Goal: Task Accomplishment & Management: Manage account settings

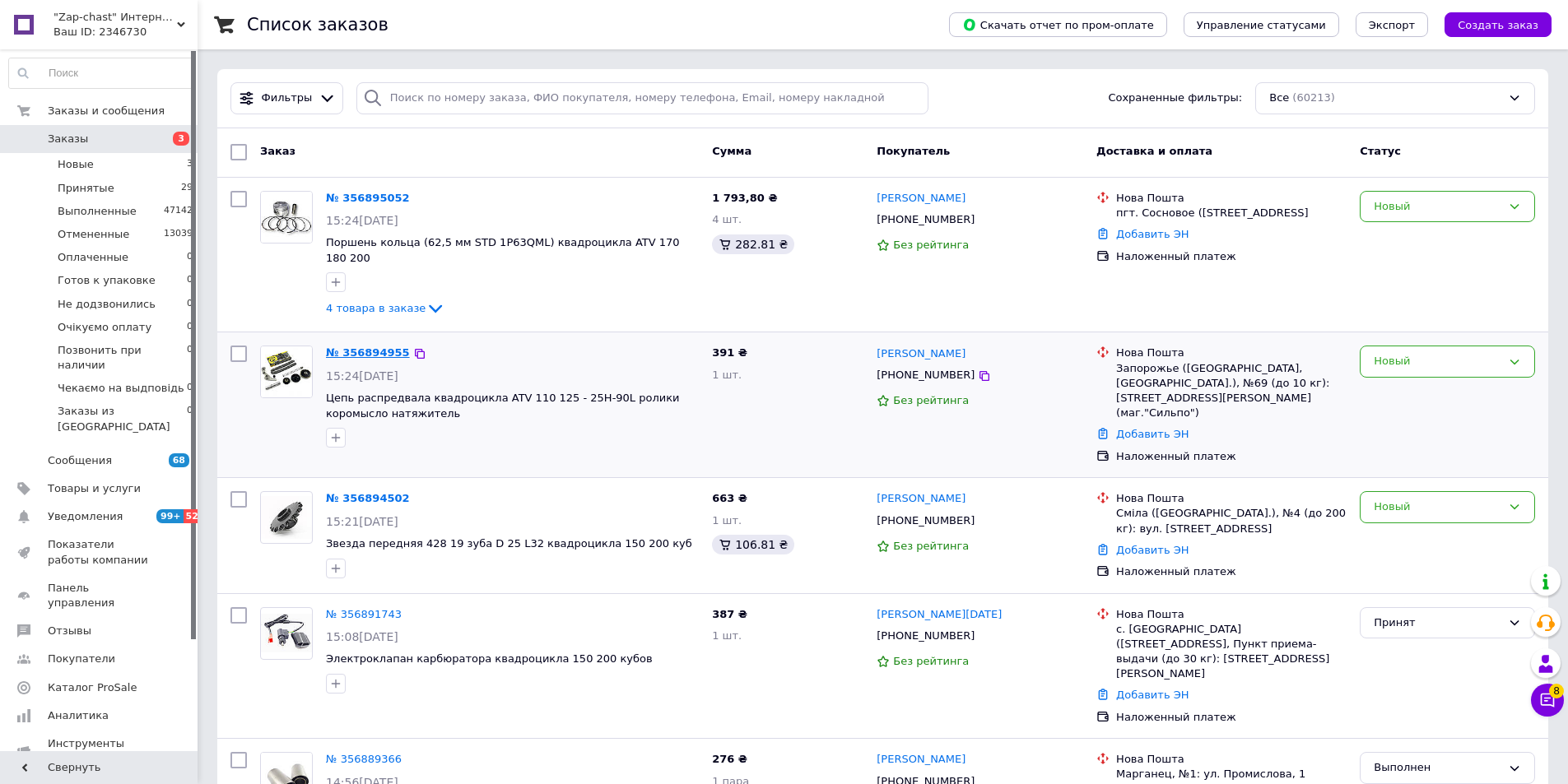
click at [352, 347] on link "№ 356894955" at bounding box center [368, 352] width 84 height 12
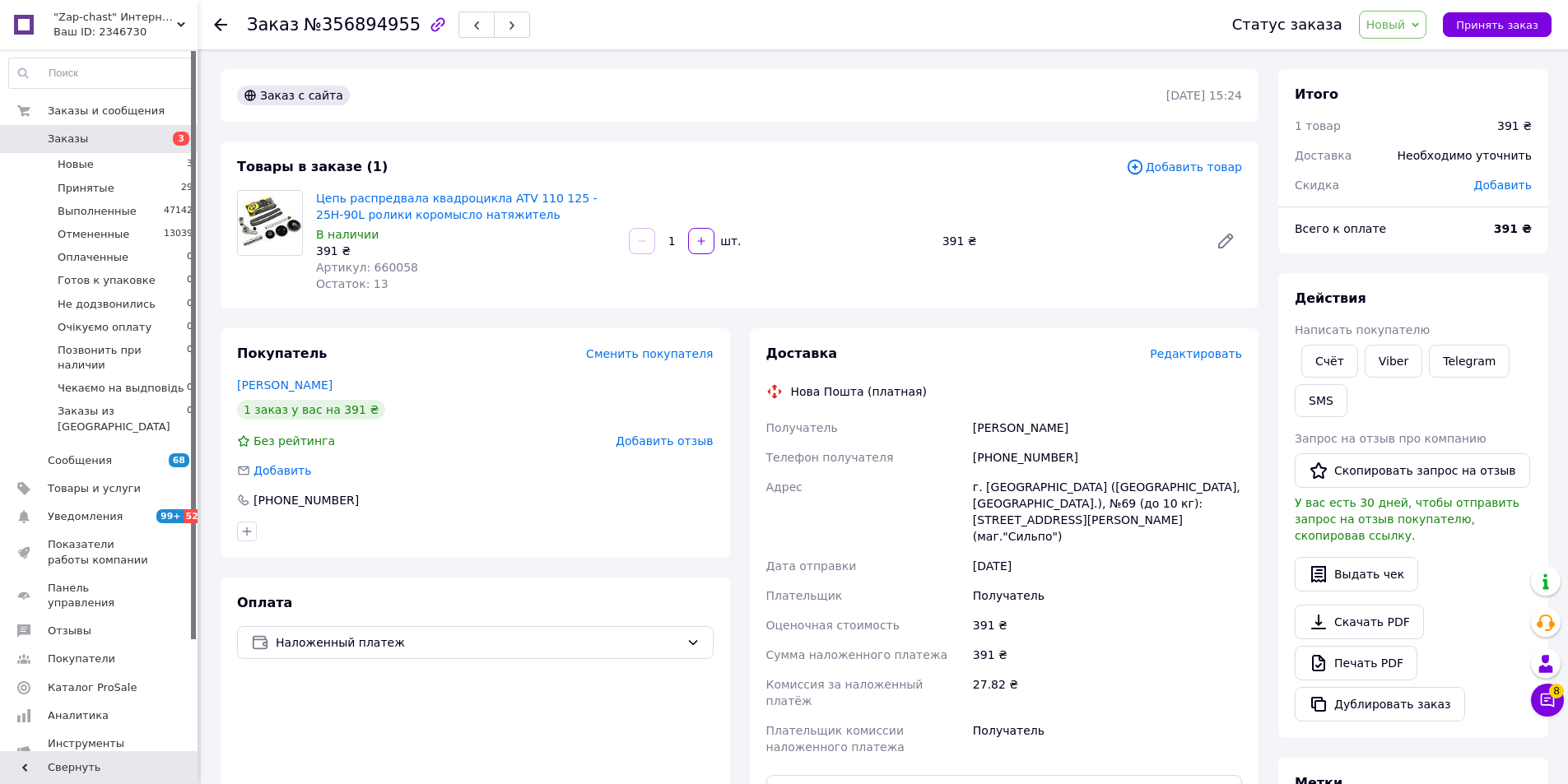
click at [1214, 366] on div "Доставка Редактировать Нова Пошта (платная) Получатель Василевський Олександр Т…" at bounding box center [1004, 632] width 477 height 576
click at [1224, 354] on span "Редактировать" at bounding box center [1195, 353] width 92 height 13
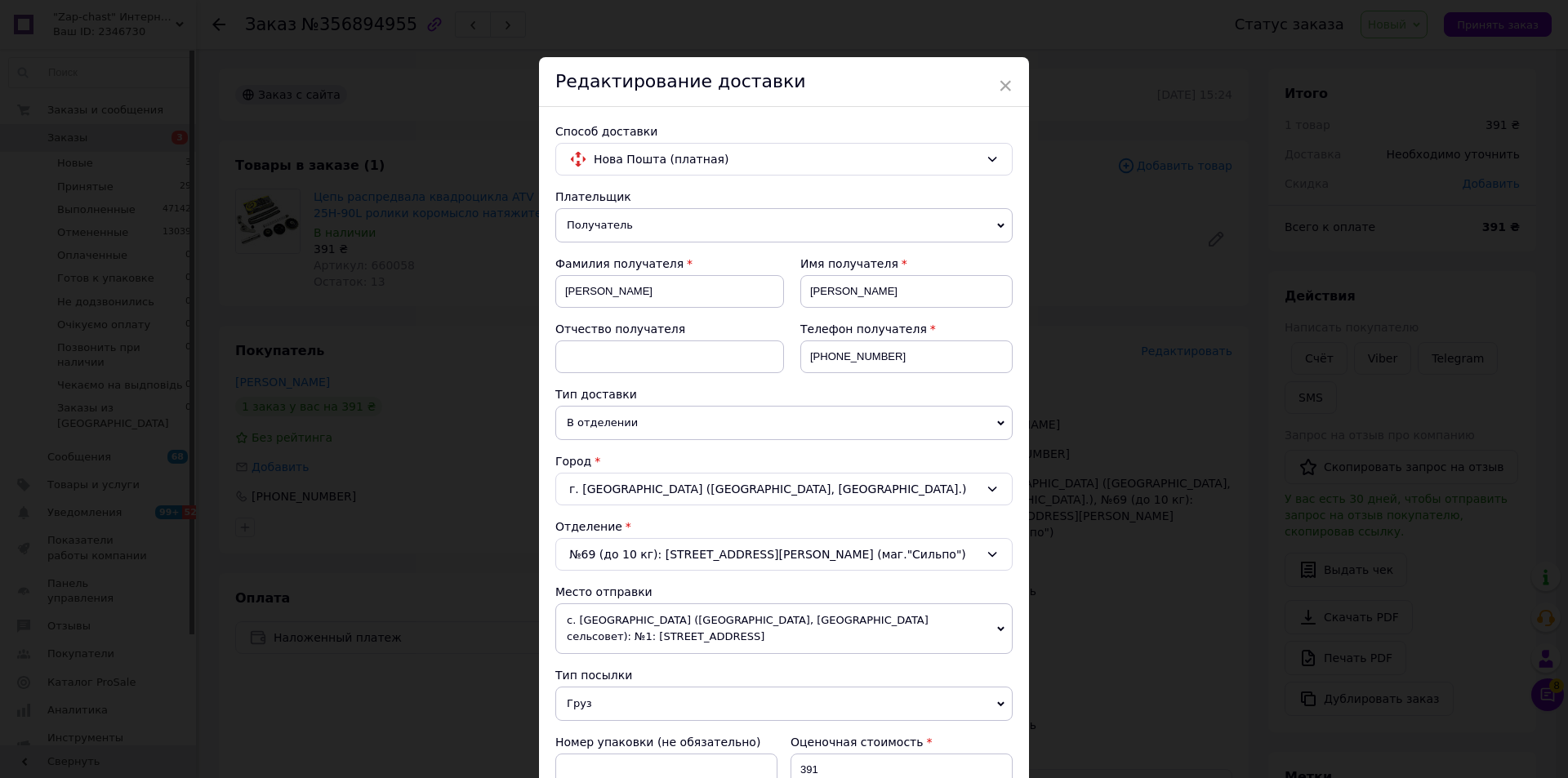
click at [647, 486] on div "г. Запорожье (Запорожская обл., Запорожский р-н.)" at bounding box center [784, 489] width 457 height 32
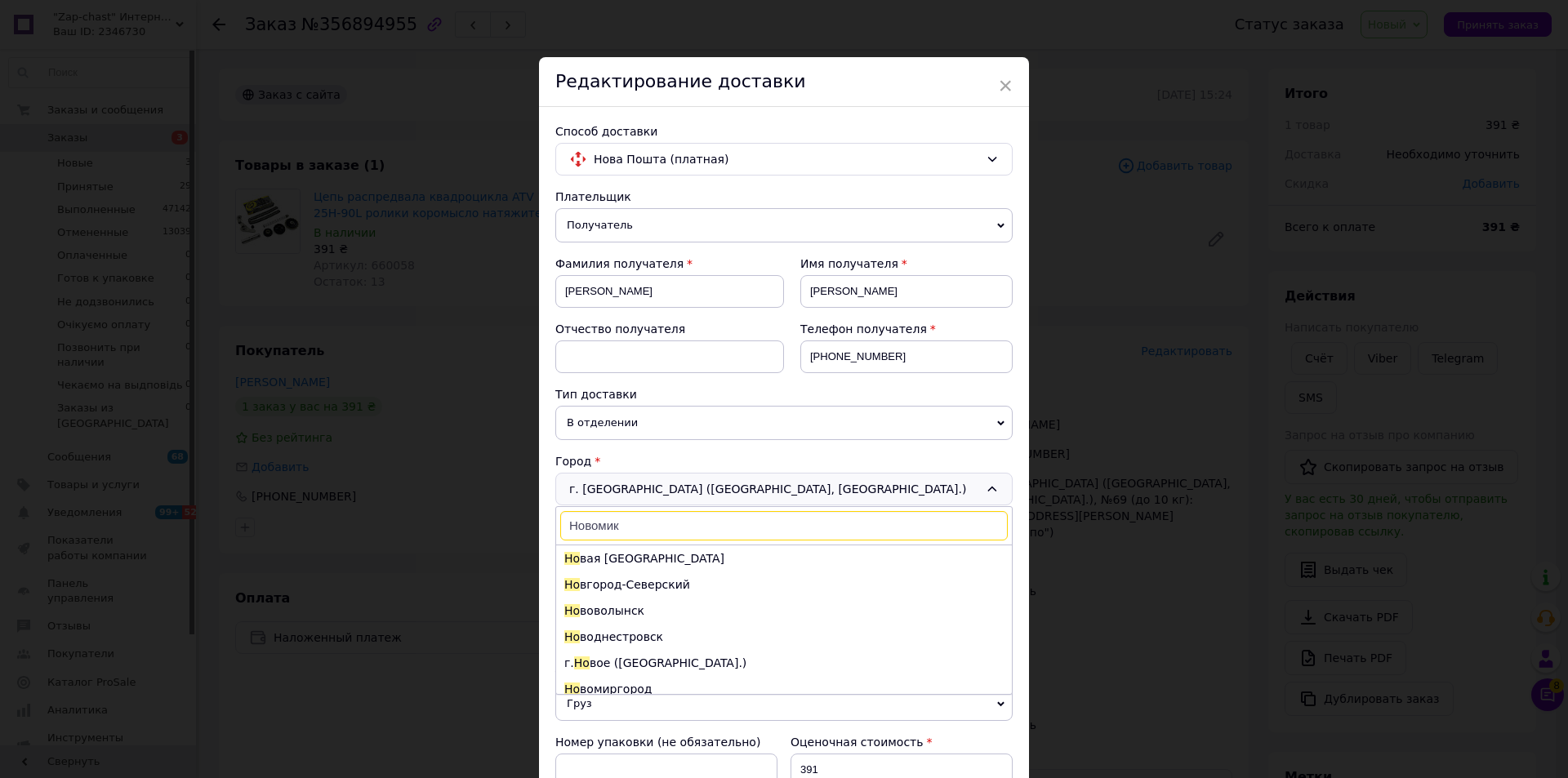
type input "Новомико"
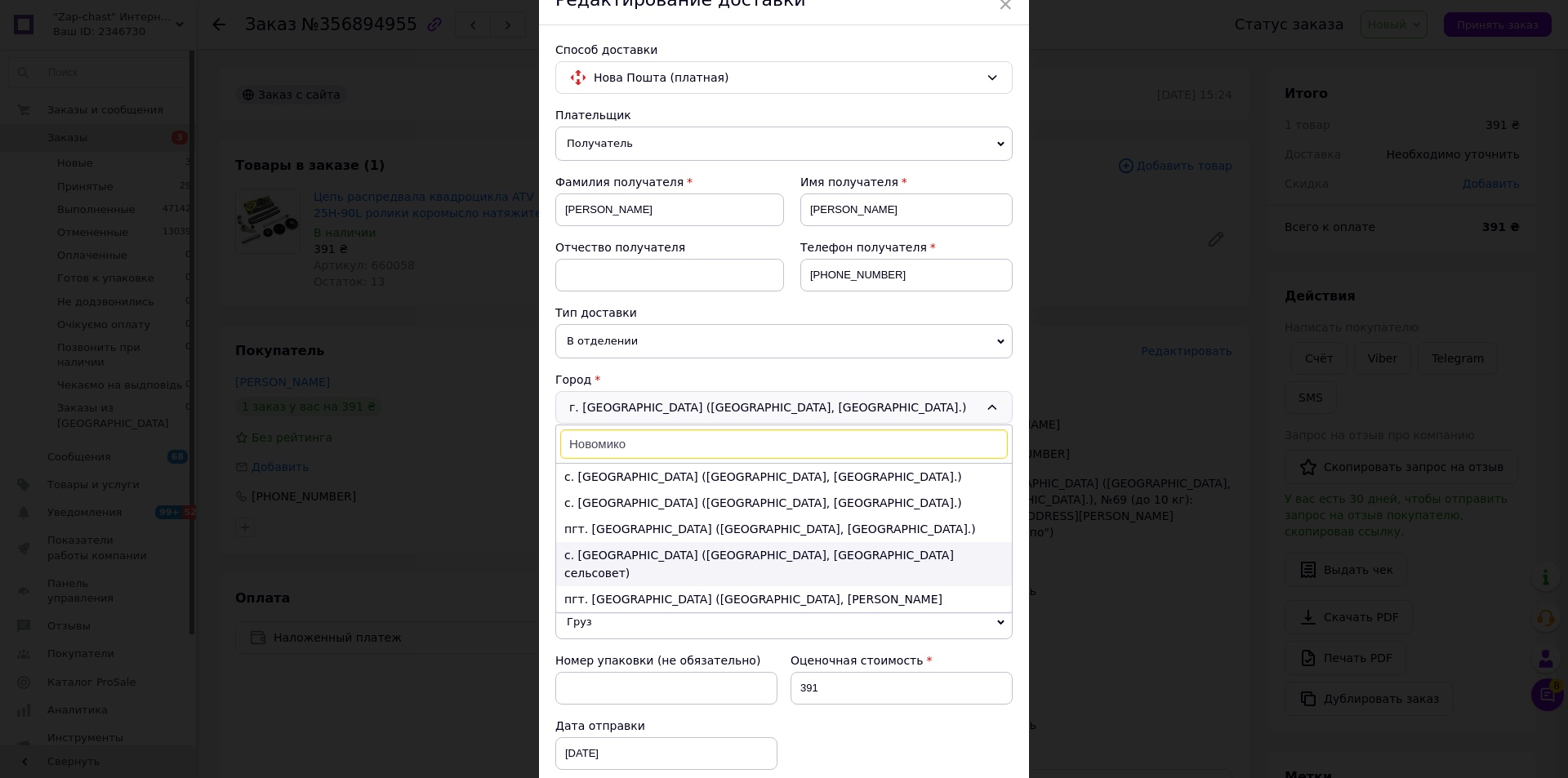
scroll to position [163, 0]
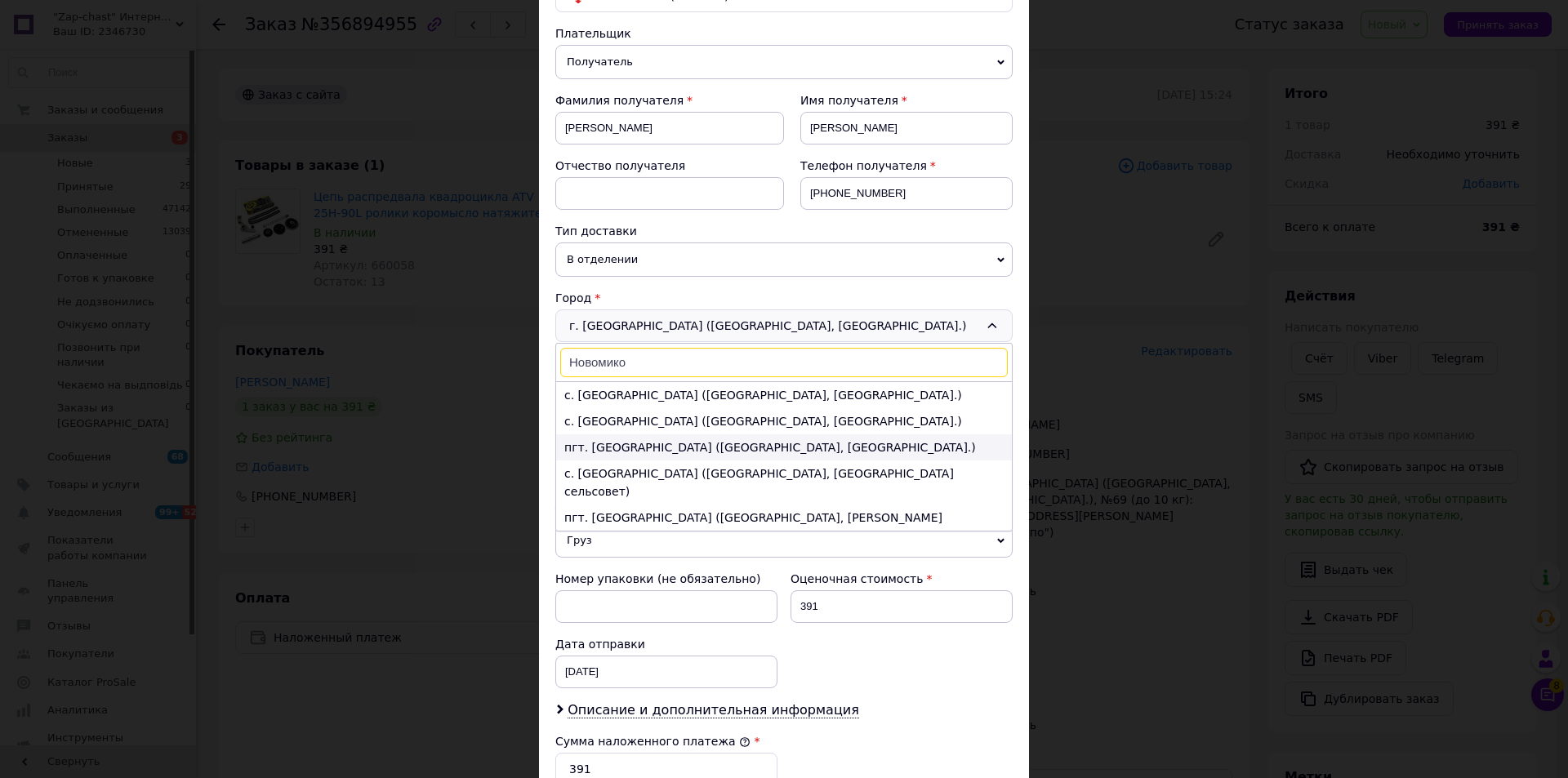
click at [776, 450] on li "пгт. Новониколаевка (Запорожская обл., Запорожский р-н.)" at bounding box center [784, 447] width 456 height 27
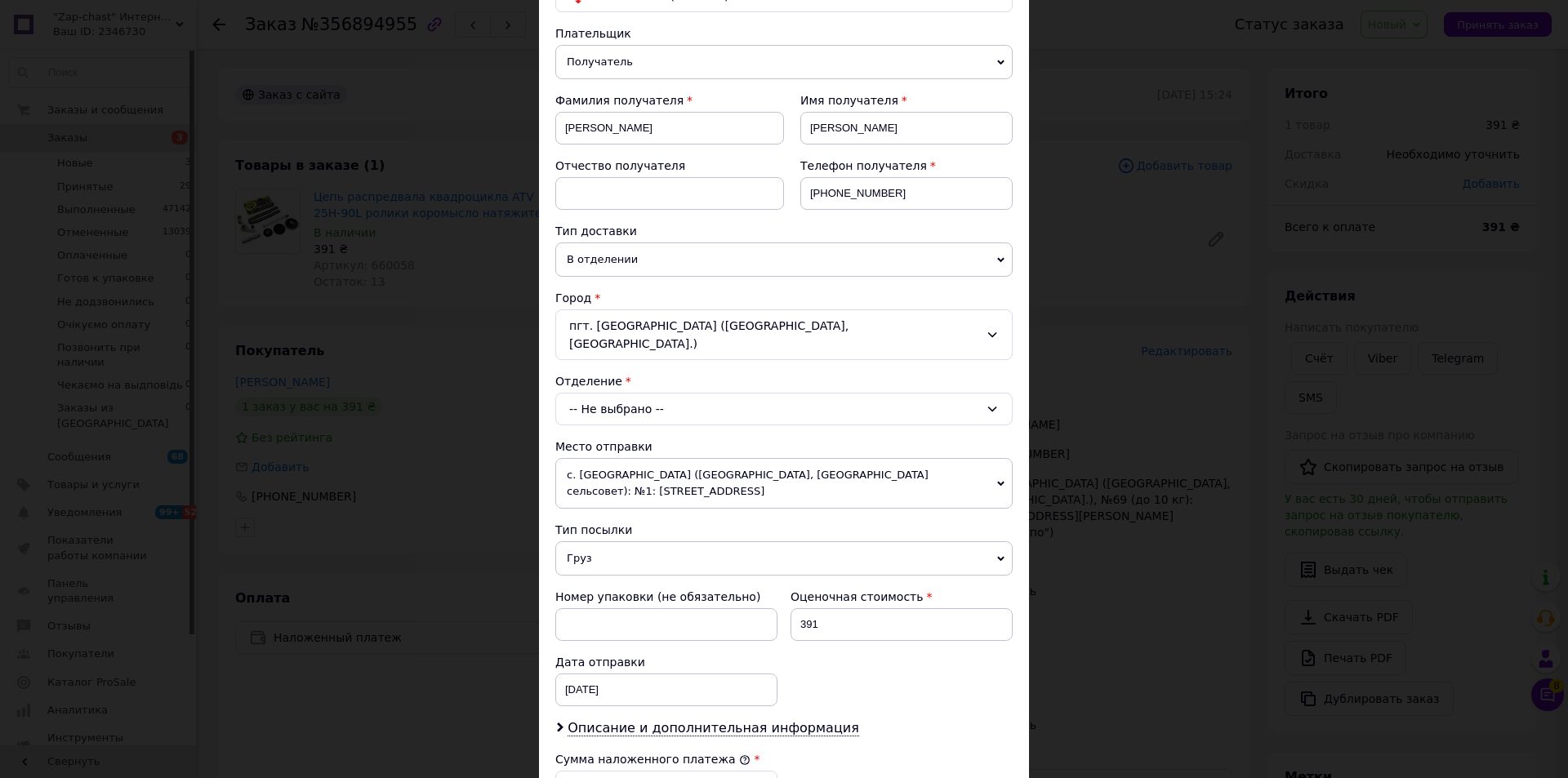
click at [766, 397] on div "-- Не выбрано --" at bounding box center [784, 408] width 457 height 32
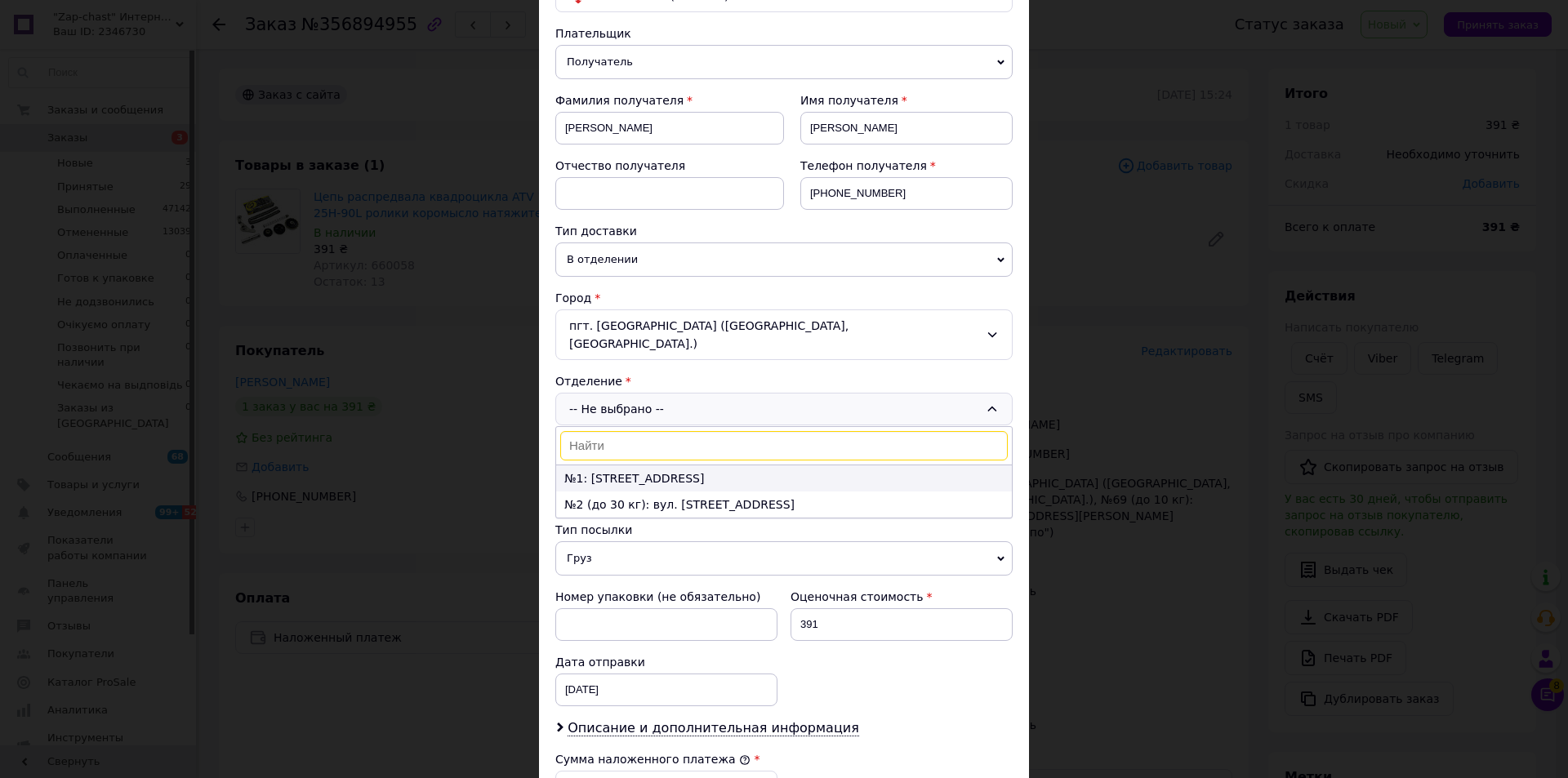
click at [677, 465] on li "№1: ул. Украинская, 23" at bounding box center [784, 479] width 456 height 27
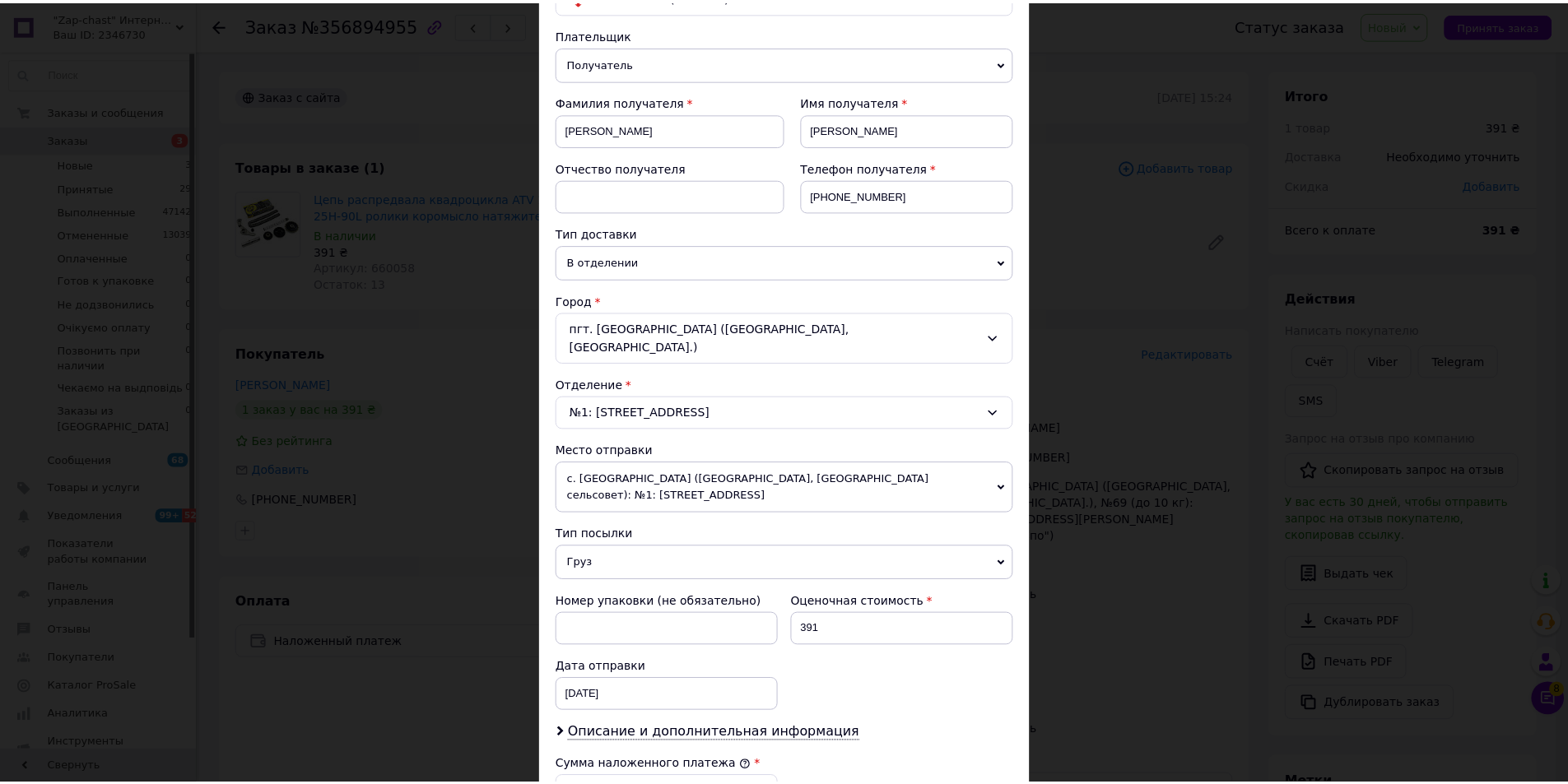
scroll to position [488, 0]
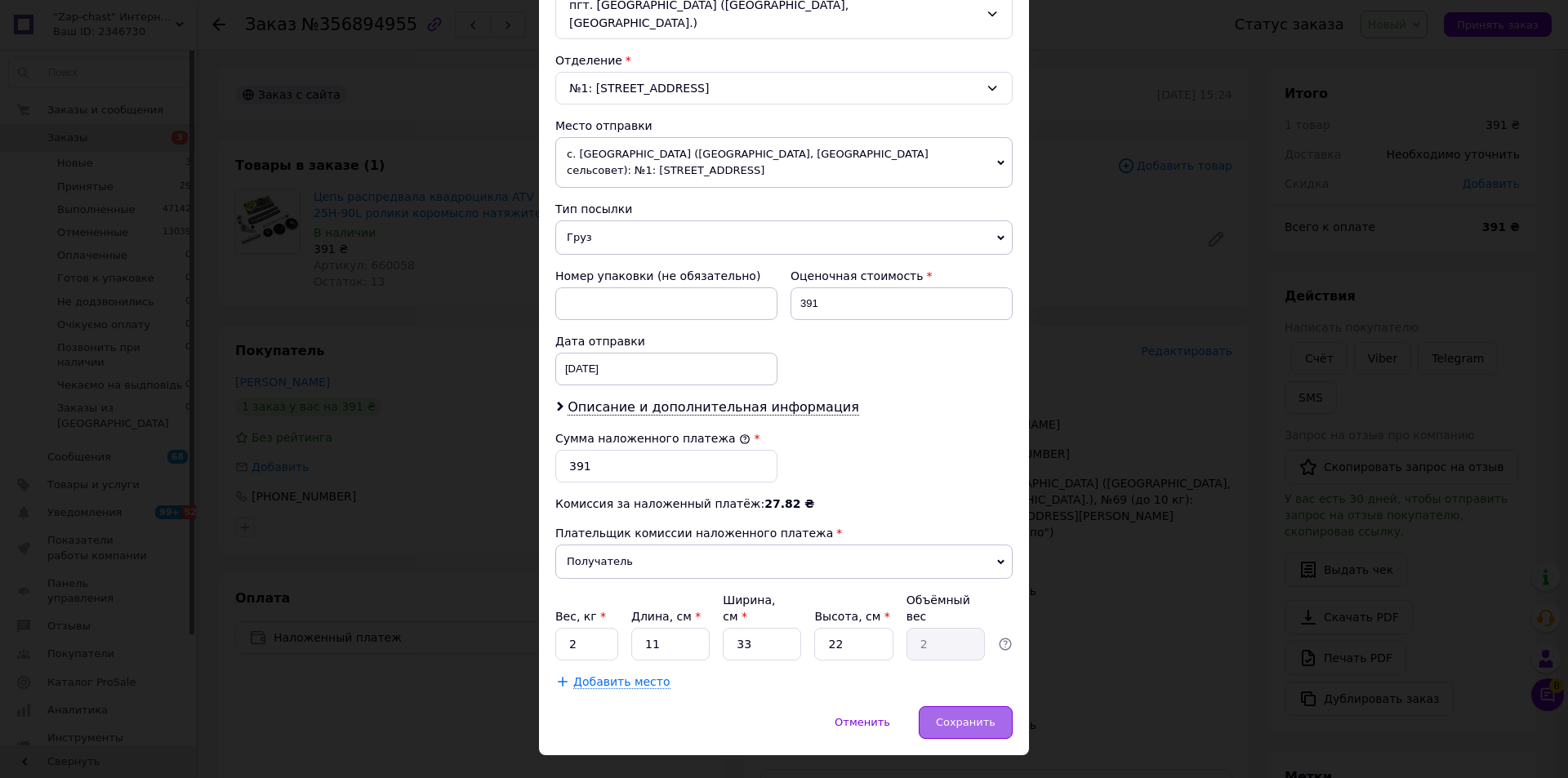
click at [964, 715] on span "Сохранить" at bounding box center [965, 721] width 60 height 12
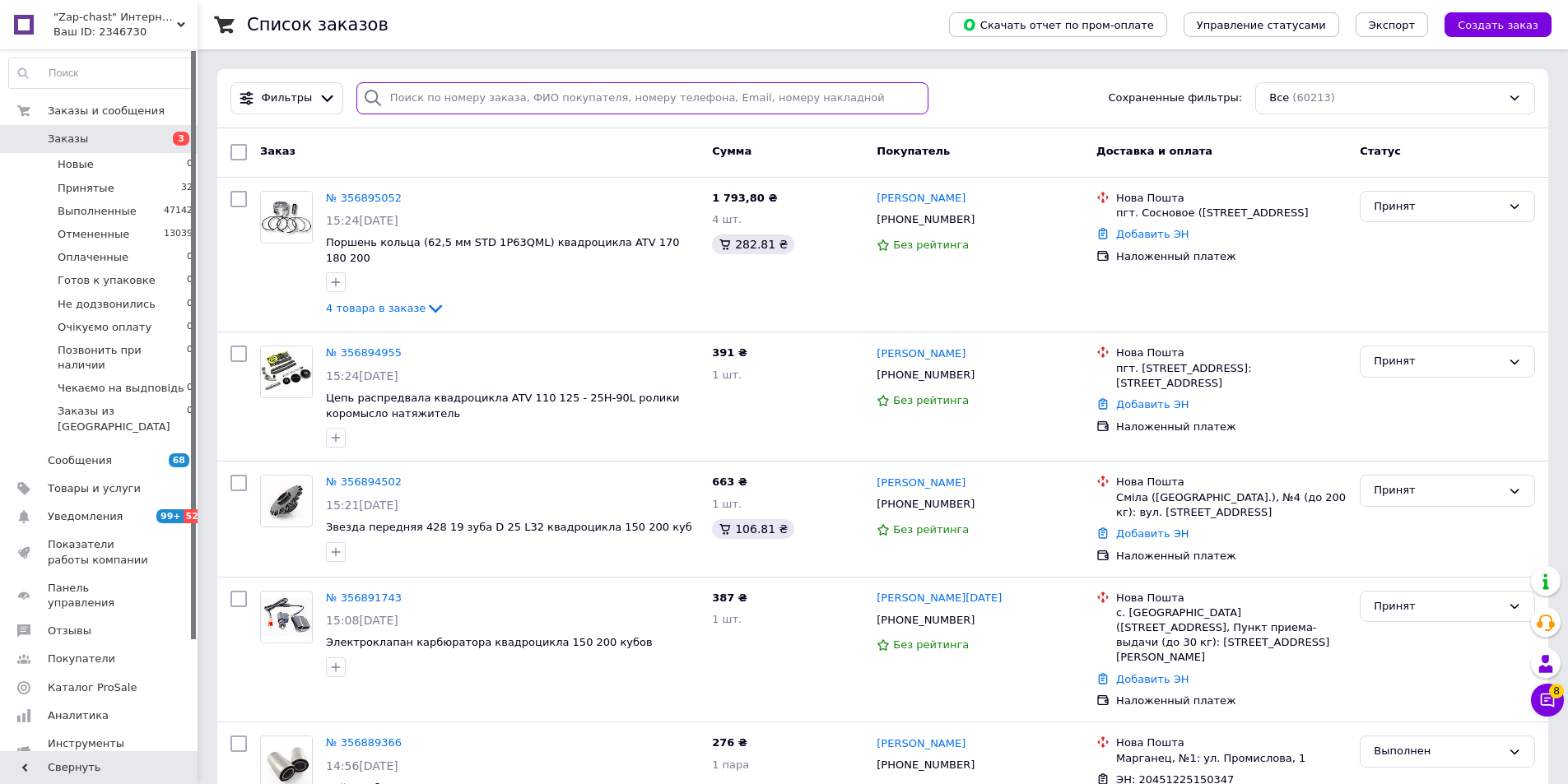
click at [502, 100] on input "search" at bounding box center [642, 98] width 572 height 32
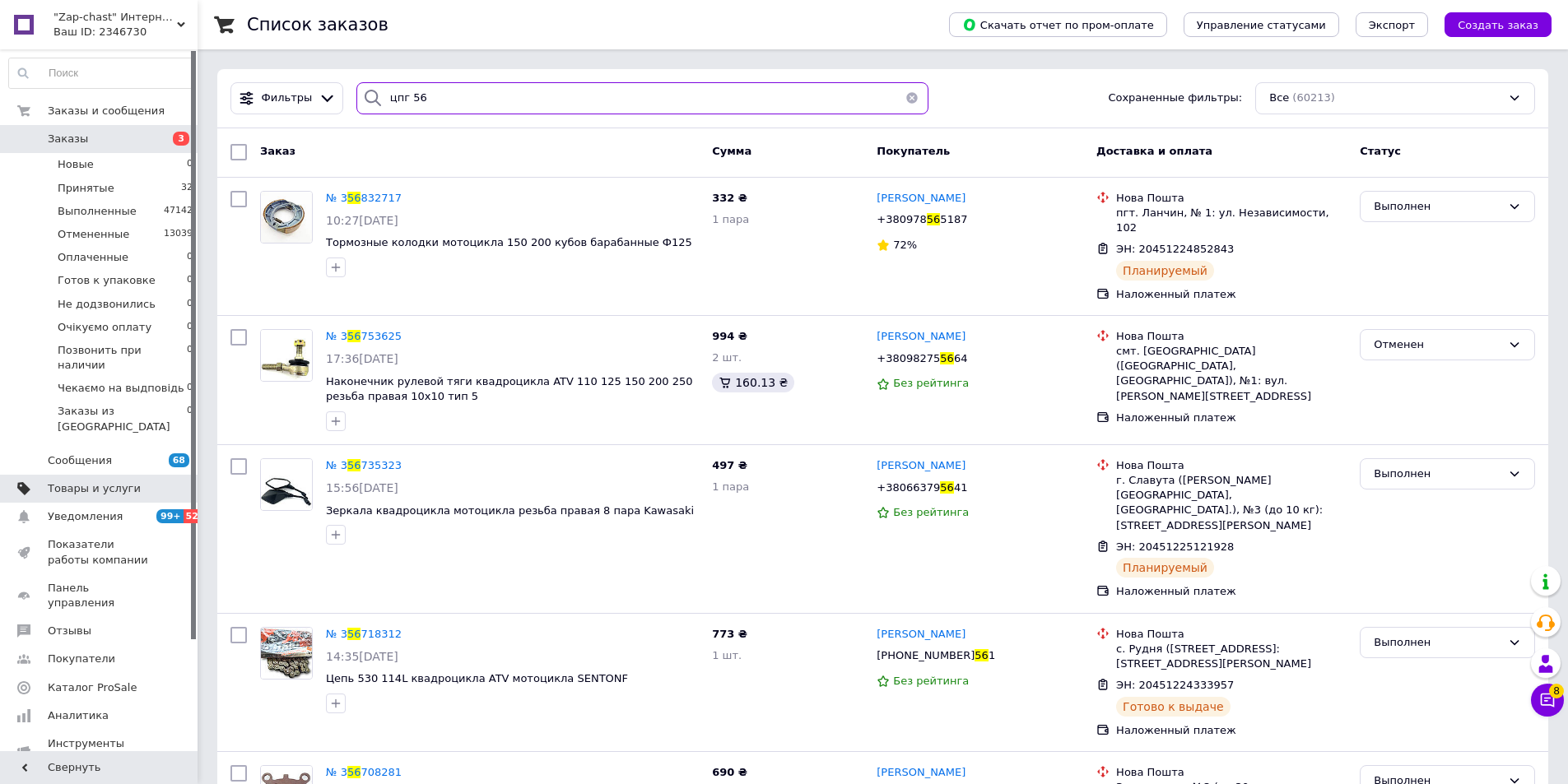
type input "цпг 56"
click at [116, 481] on span "Товары и услуги" at bounding box center [94, 489] width 93 height 15
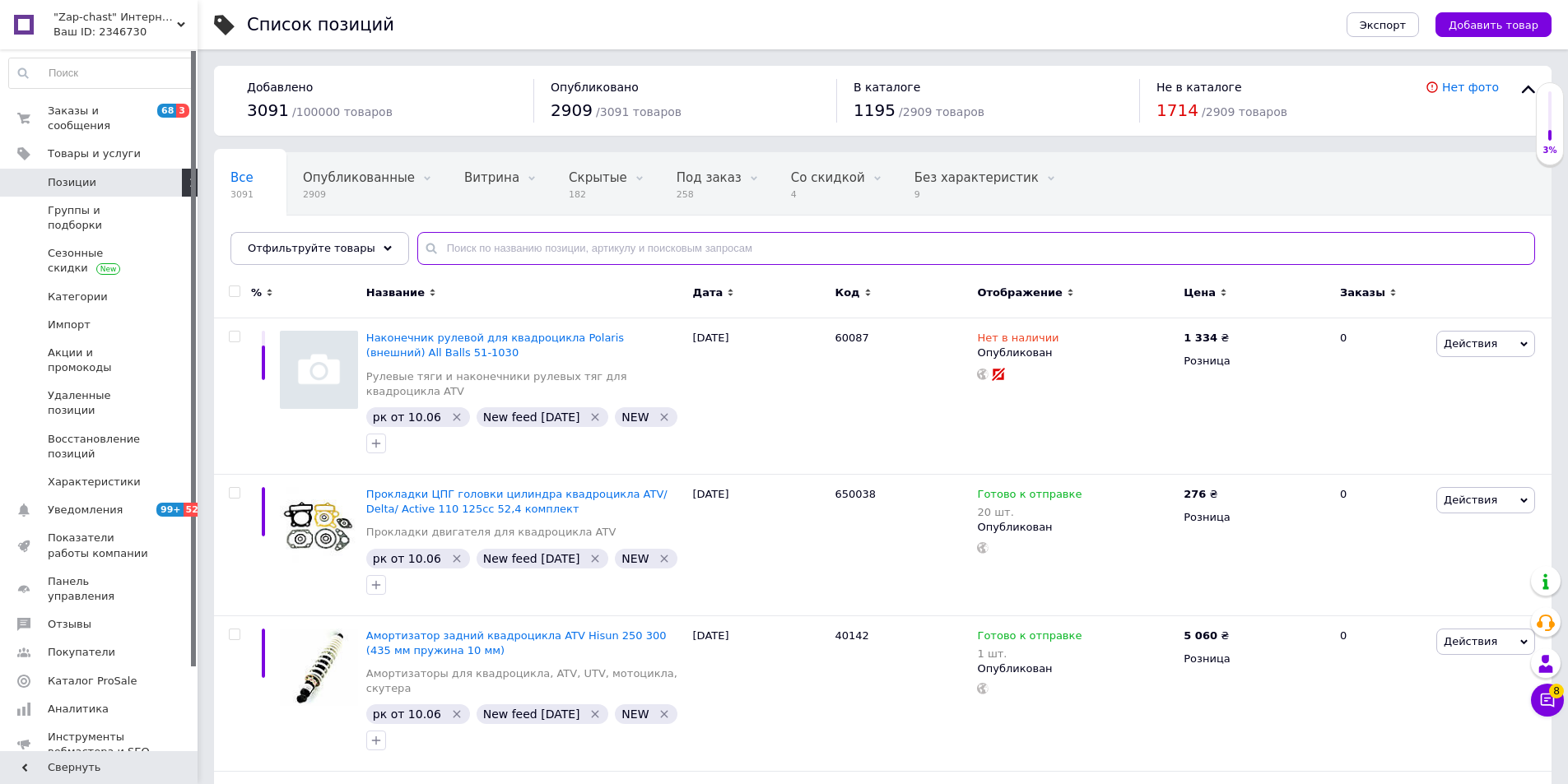
click at [510, 249] on input "text" at bounding box center [977, 248] width 1118 height 32
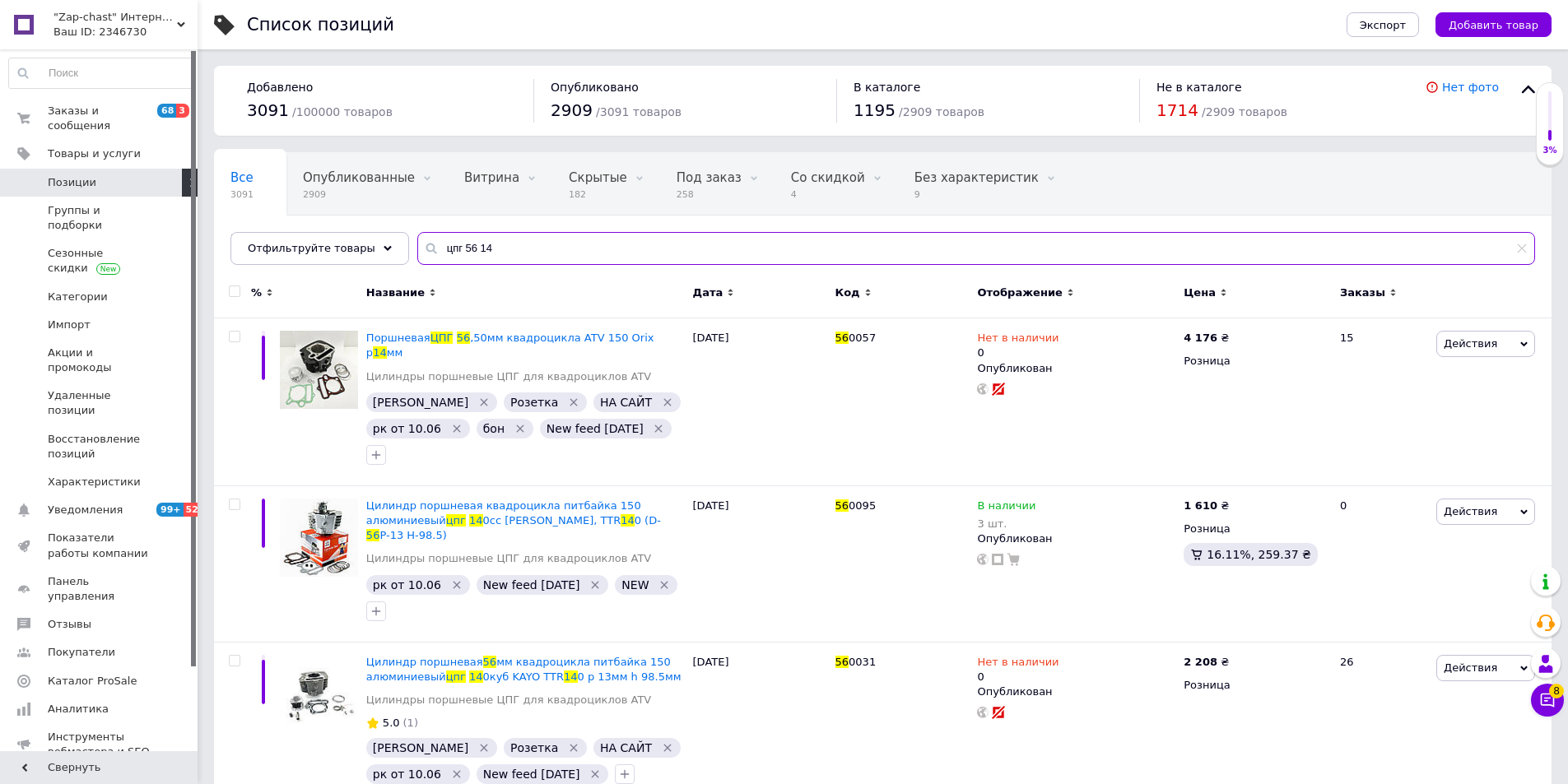
type input "цпг 56 14"
drag, startPoint x: 494, startPoint y: 245, endPoint x: 414, endPoint y: 280, distance: 87.3
click at [414, 280] on div "Все 3091 Опубликованные 2909 Удалить Редактировать Витрина 0 Удалить Редактиров…" at bounding box center [883, 477] width 1338 height 652
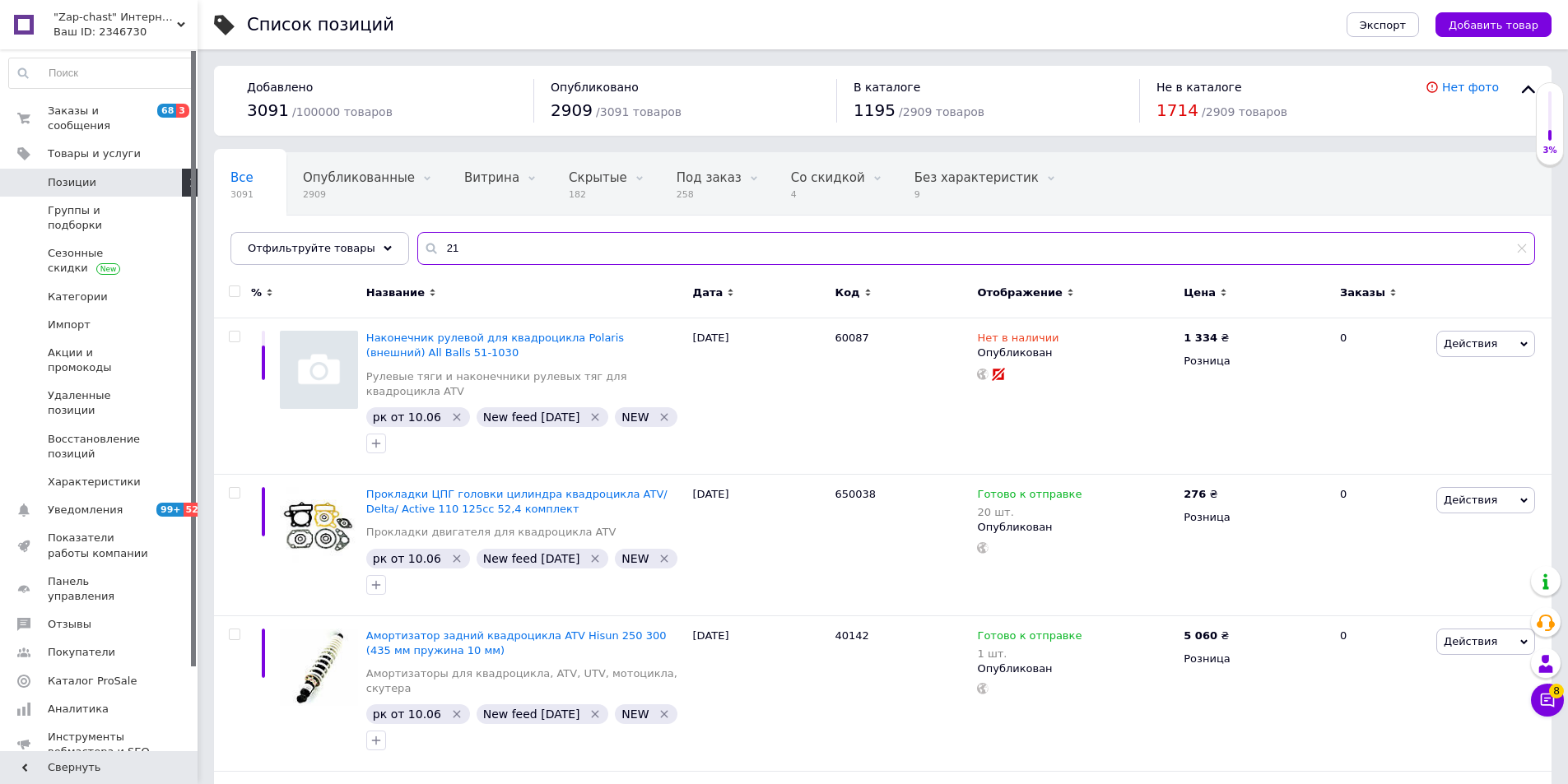
type input "2"
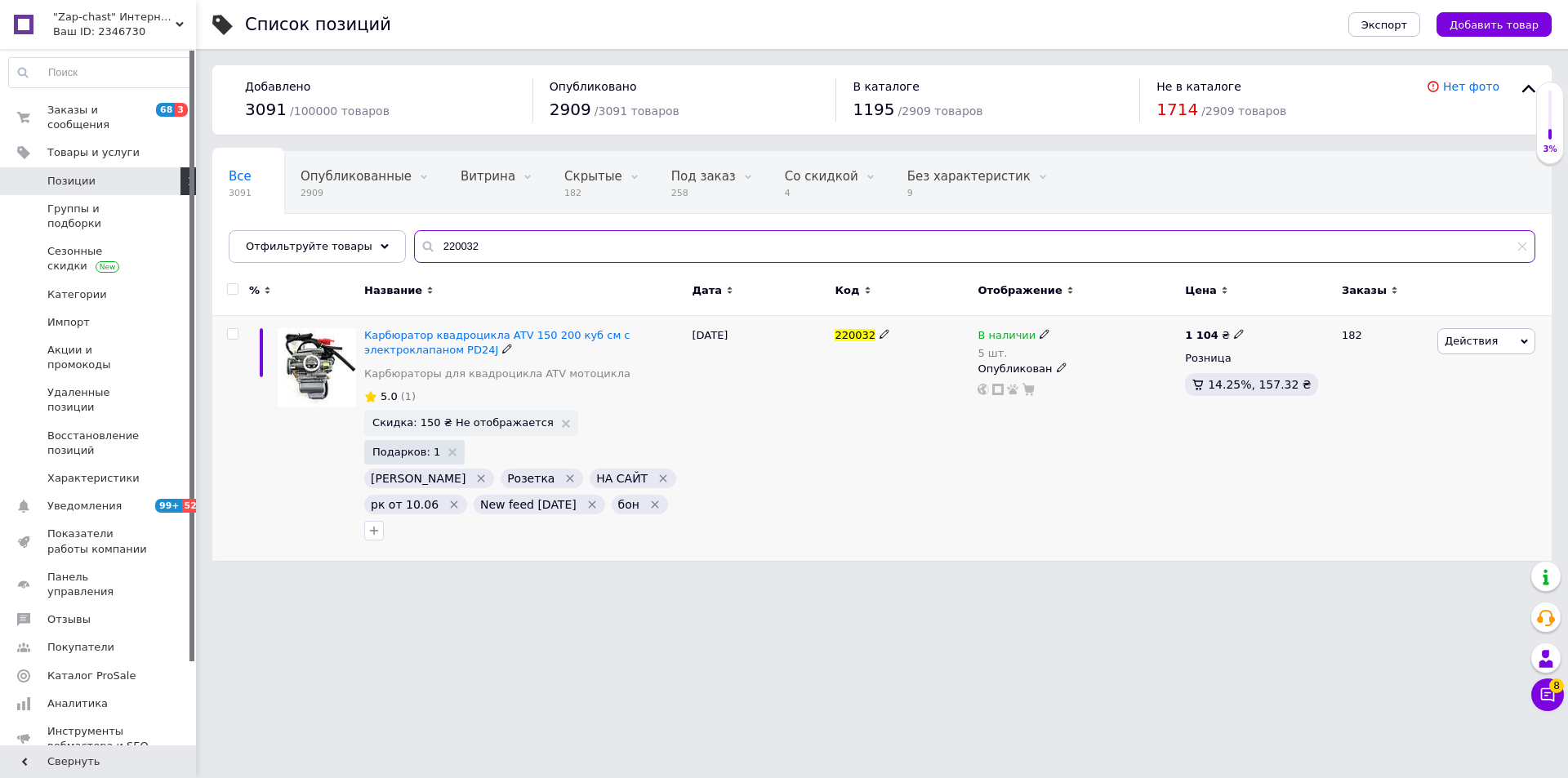
type input "220032"
click at [1195, 338] on b "1 104" at bounding box center [1201, 335] width 33 height 12
drag, startPoint x: 1282, startPoint y: 320, endPoint x: 1250, endPoint y: 318, distance: 32.1
click at [1250, 318] on input "1104" at bounding box center [1312, 317] width 124 height 32
click at [1155, 527] on div "В наличии 5 шт. Опубликован" at bounding box center [1077, 438] width 208 height 244
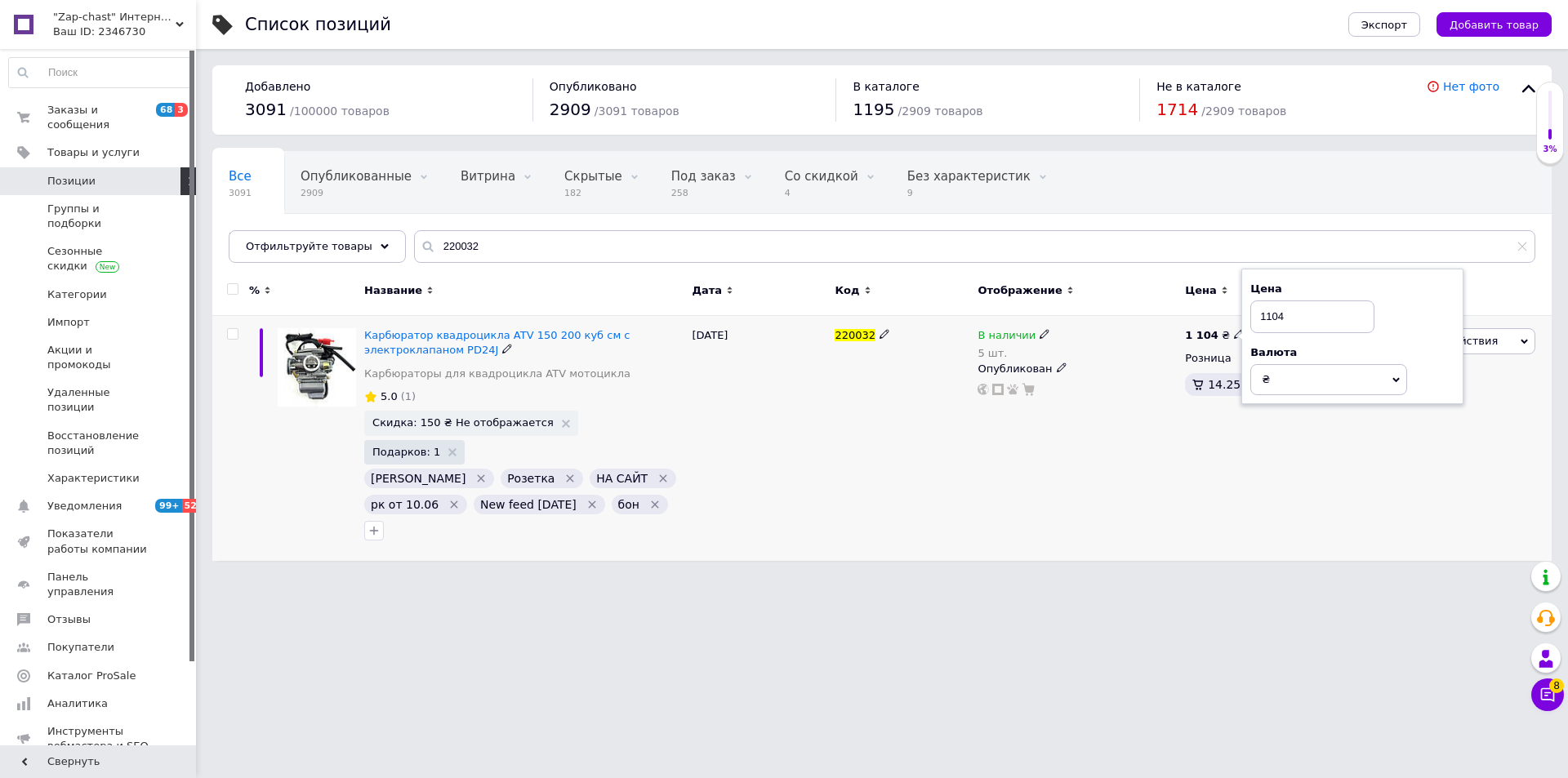
click at [1047, 467] on div "В наличии 5 шт. Опубликован" at bounding box center [1077, 438] width 208 height 244
click at [1046, 467] on div "В наличии 5 шт. Опубликован" at bounding box center [1077, 438] width 208 height 244
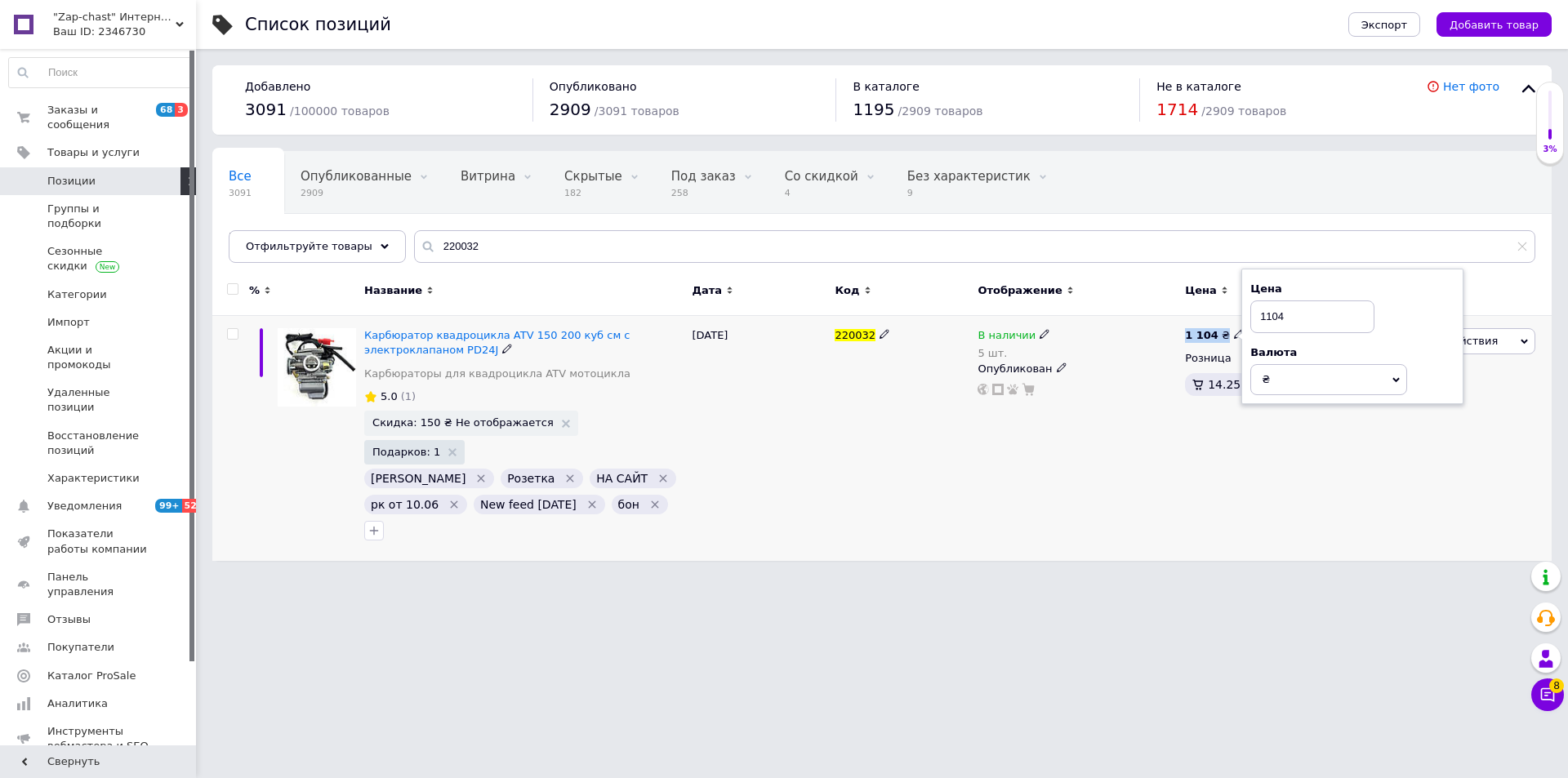
click at [1045, 467] on div "В наличии 5 шт. Опубликован" at bounding box center [1077, 438] width 208 height 244
click at [1058, 574] on html ""Zap-chast" Интернет магазин. Запчасти для квадроциклов Ваш ID: 2346730 Сайт "Z…" at bounding box center [784, 288] width 1568 height 577
drag, startPoint x: 412, startPoint y: 235, endPoint x: 274, endPoint y: 220, distance: 138.8
click at [274, 220] on div "Все 3091 Опубликованные 2909 Удалить Редактировать Витрина 0 Удалить Редактиров…" at bounding box center [882, 207] width 1340 height 112
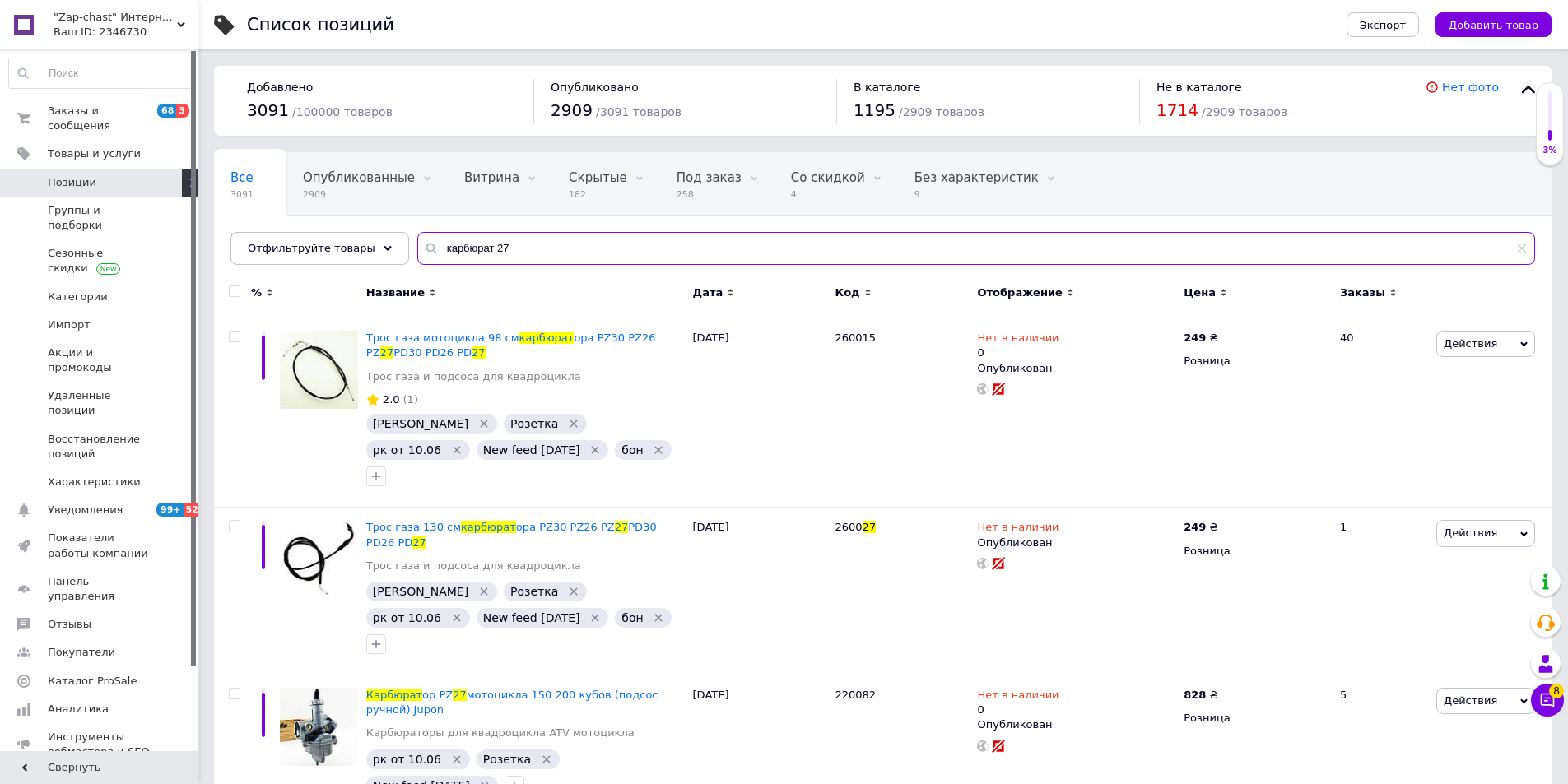
click at [473, 245] on input "карбюрат 27" at bounding box center [977, 248] width 1118 height 32
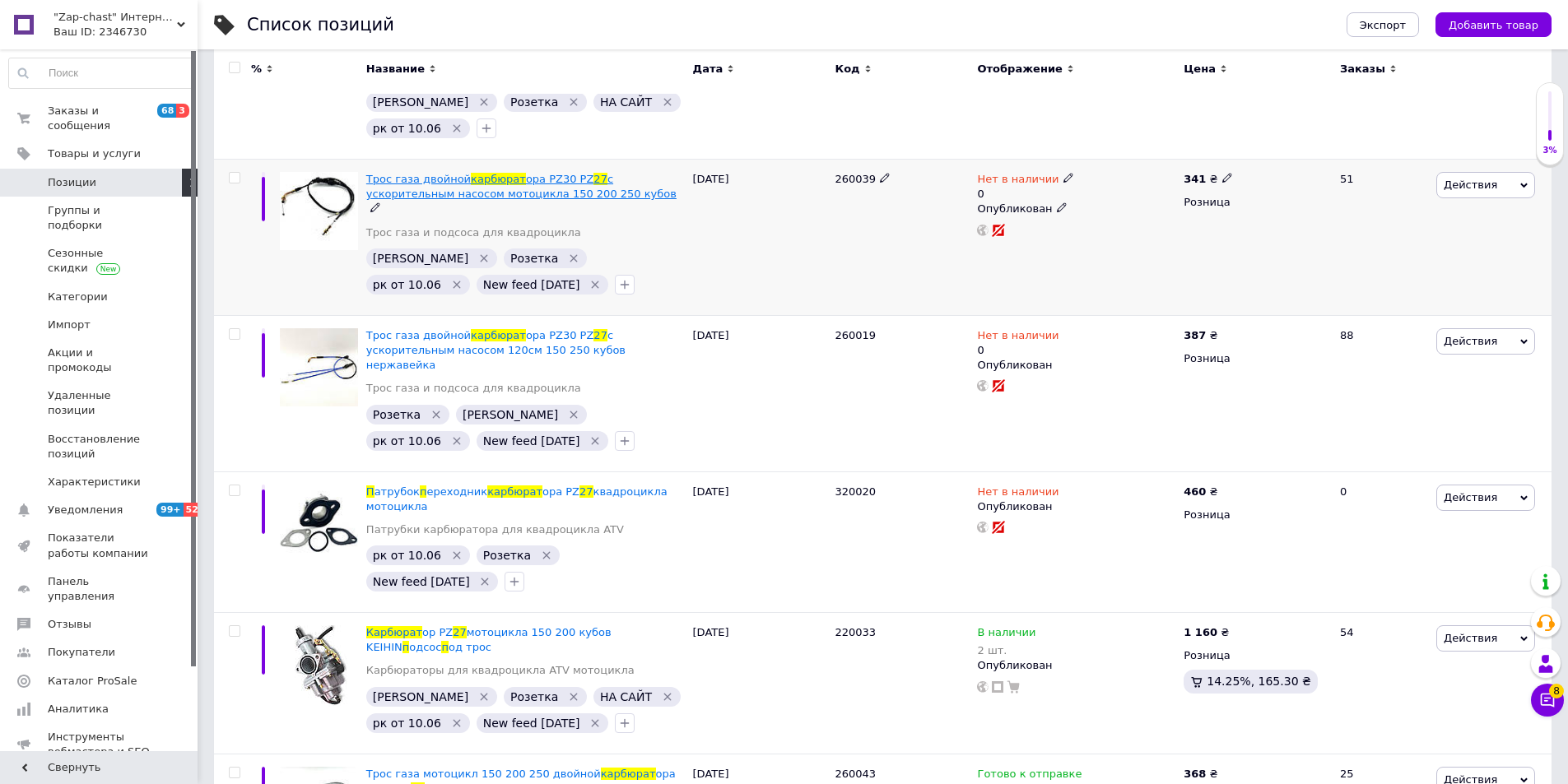
scroll to position [412, 0]
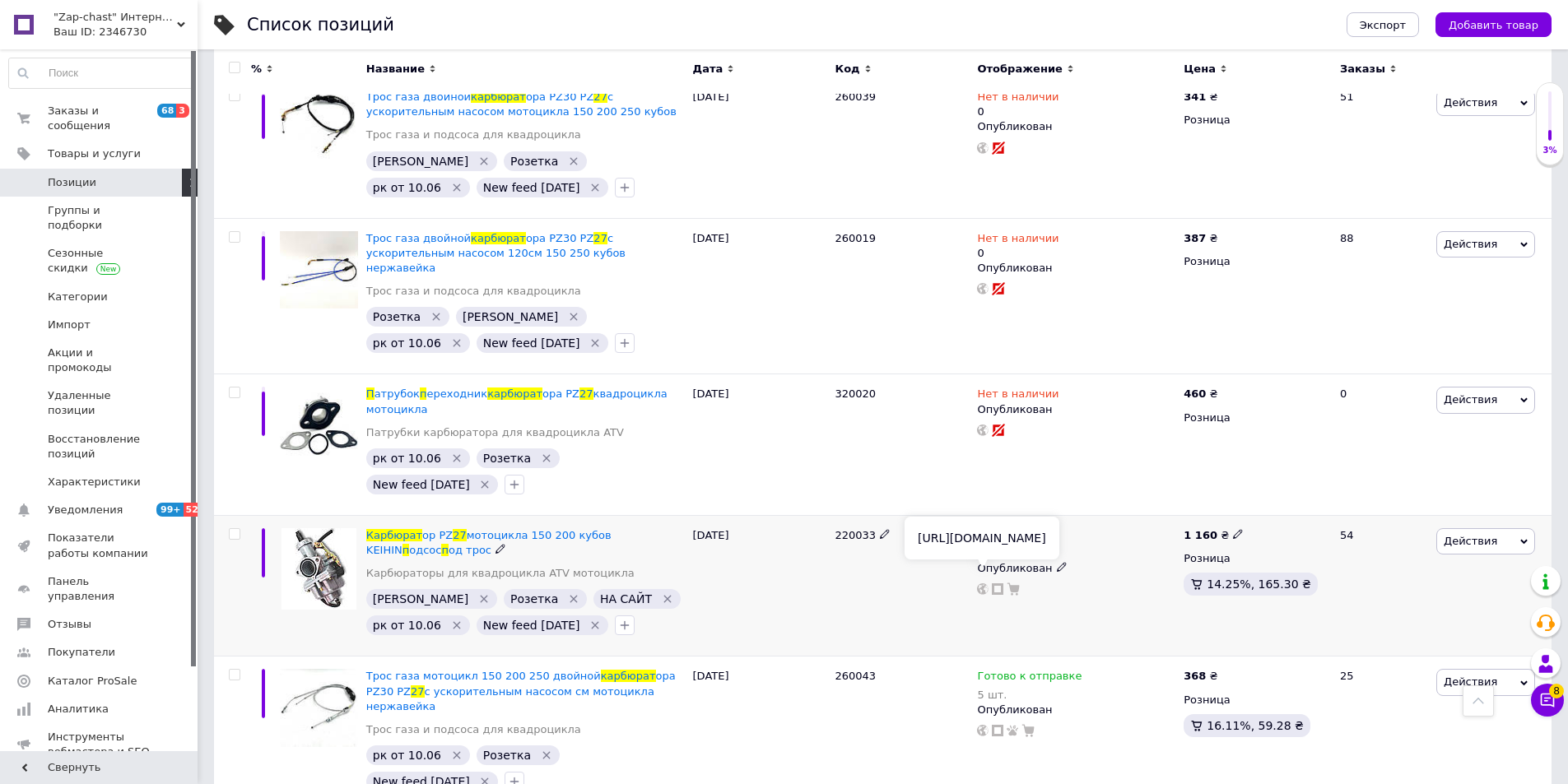
type input "карбюрат п 27"
click at [977, 583] on icon at bounding box center [982, 589] width 11 height 11
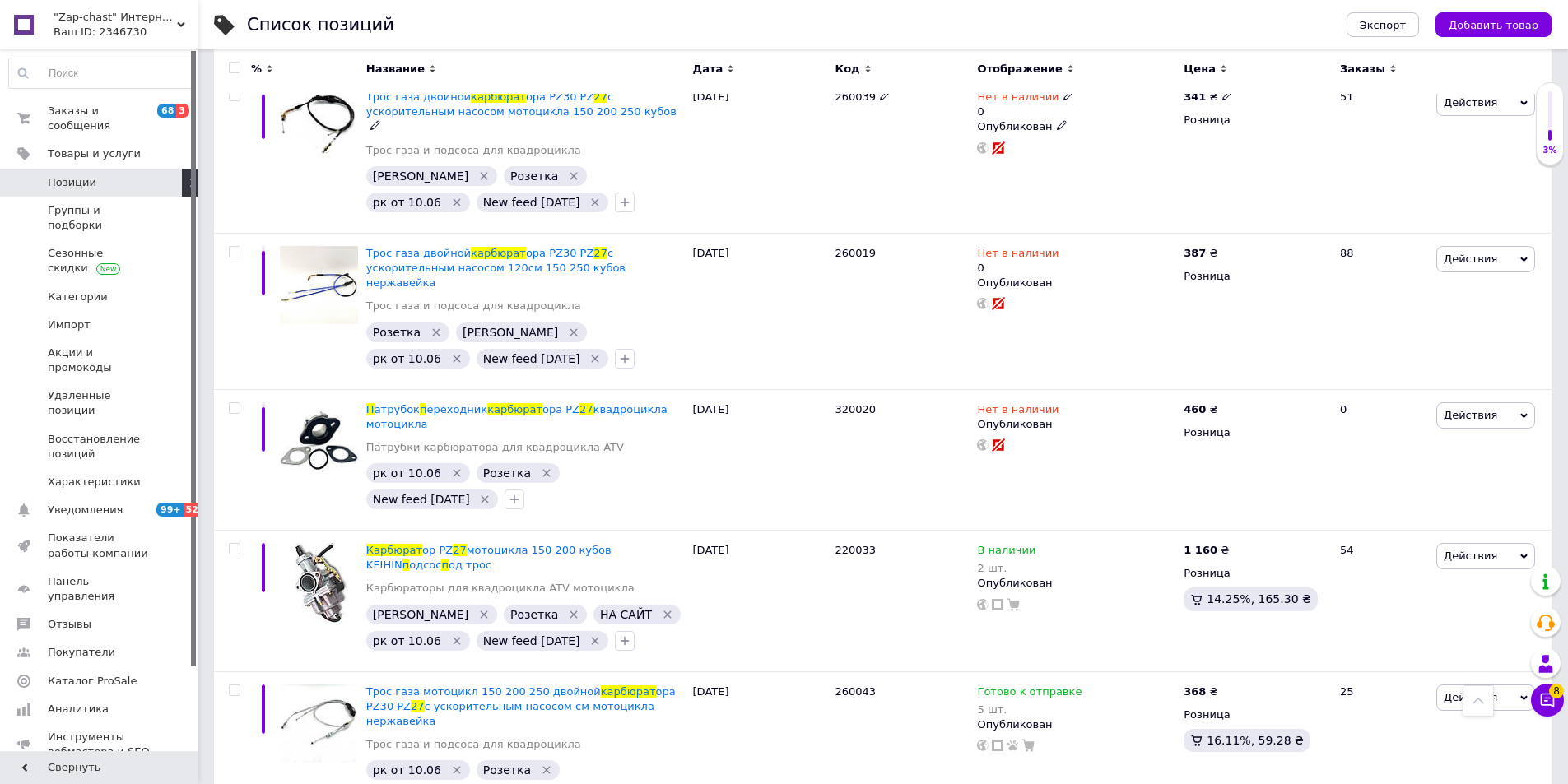
scroll to position [0, 0]
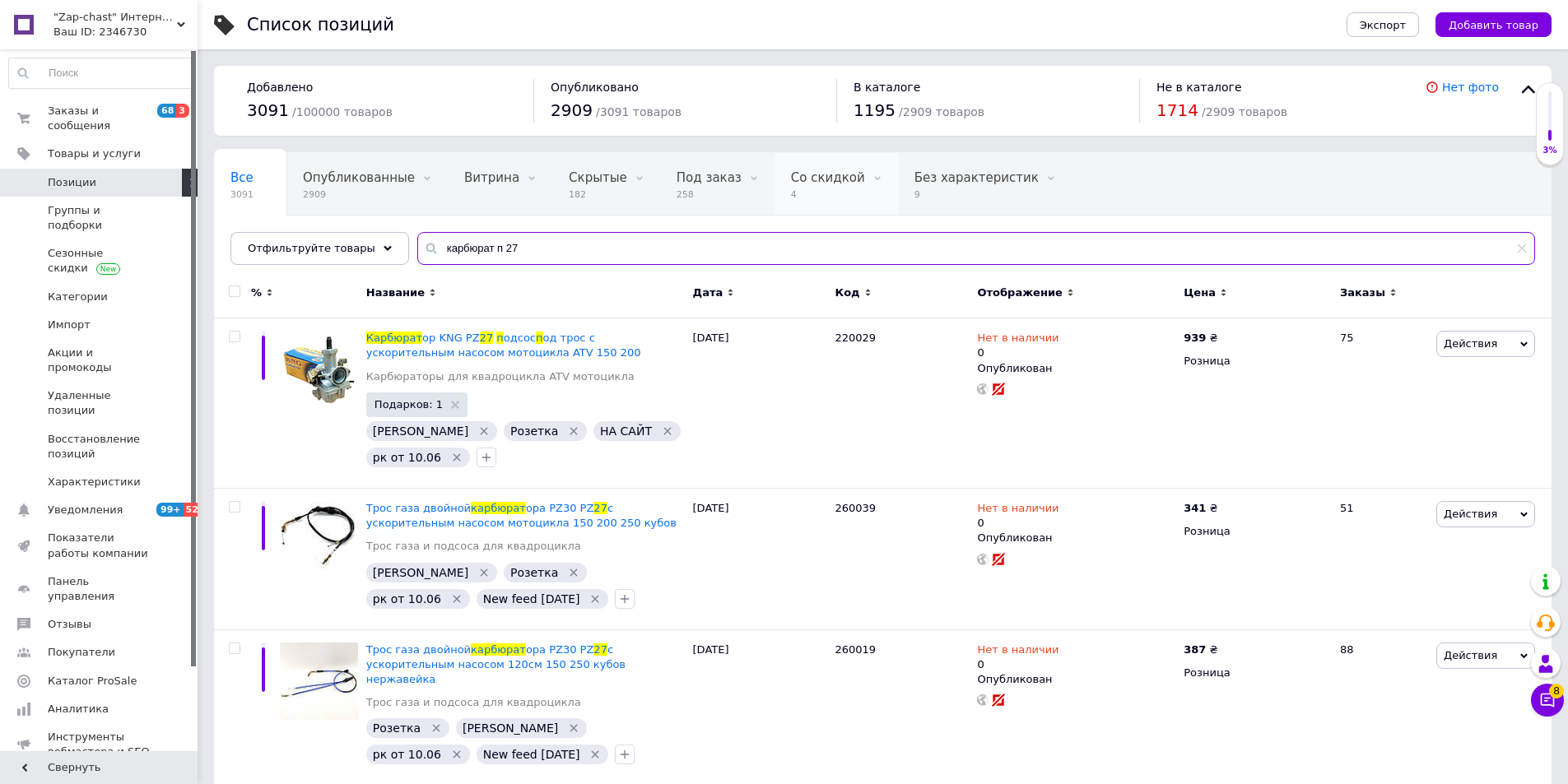
drag, startPoint x: 522, startPoint y: 258, endPoint x: 745, endPoint y: 169, distance: 240.1
click at [418, 240] on div "карбюрат п 27" at bounding box center [977, 248] width 1118 height 32
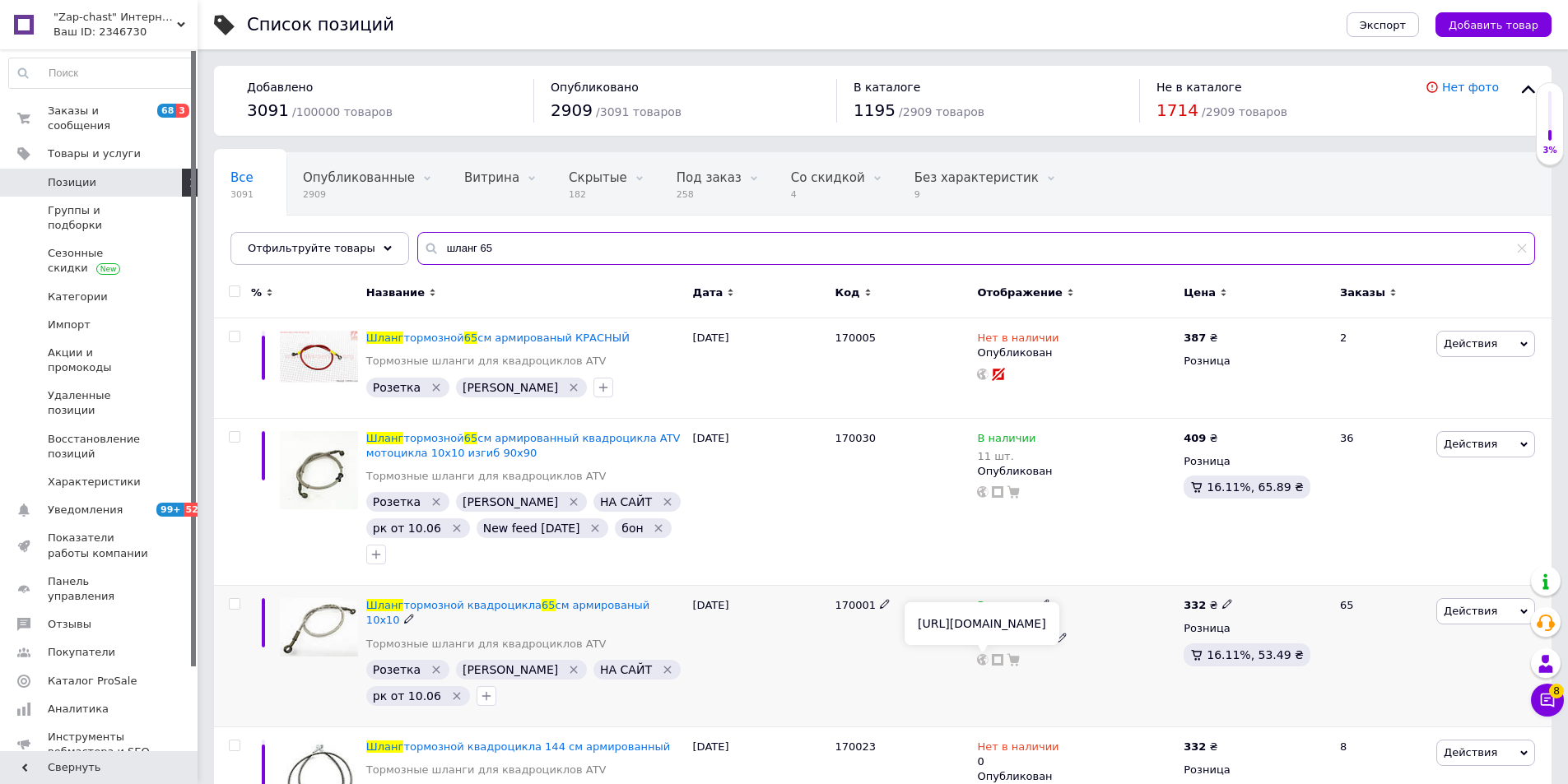
type input "шланг 65"
click at [980, 658] on icon at bounding box center [982, 660] width 11 height 11
drag, startPoint x: 571, startPoint y: 246, endPoint x: 347, endPoint y: 240, distance: 224.1
click at [287, 246] on div "Отфильтруйте товары шланг 65" at bounding box center [882, 248] width 1304 height 32
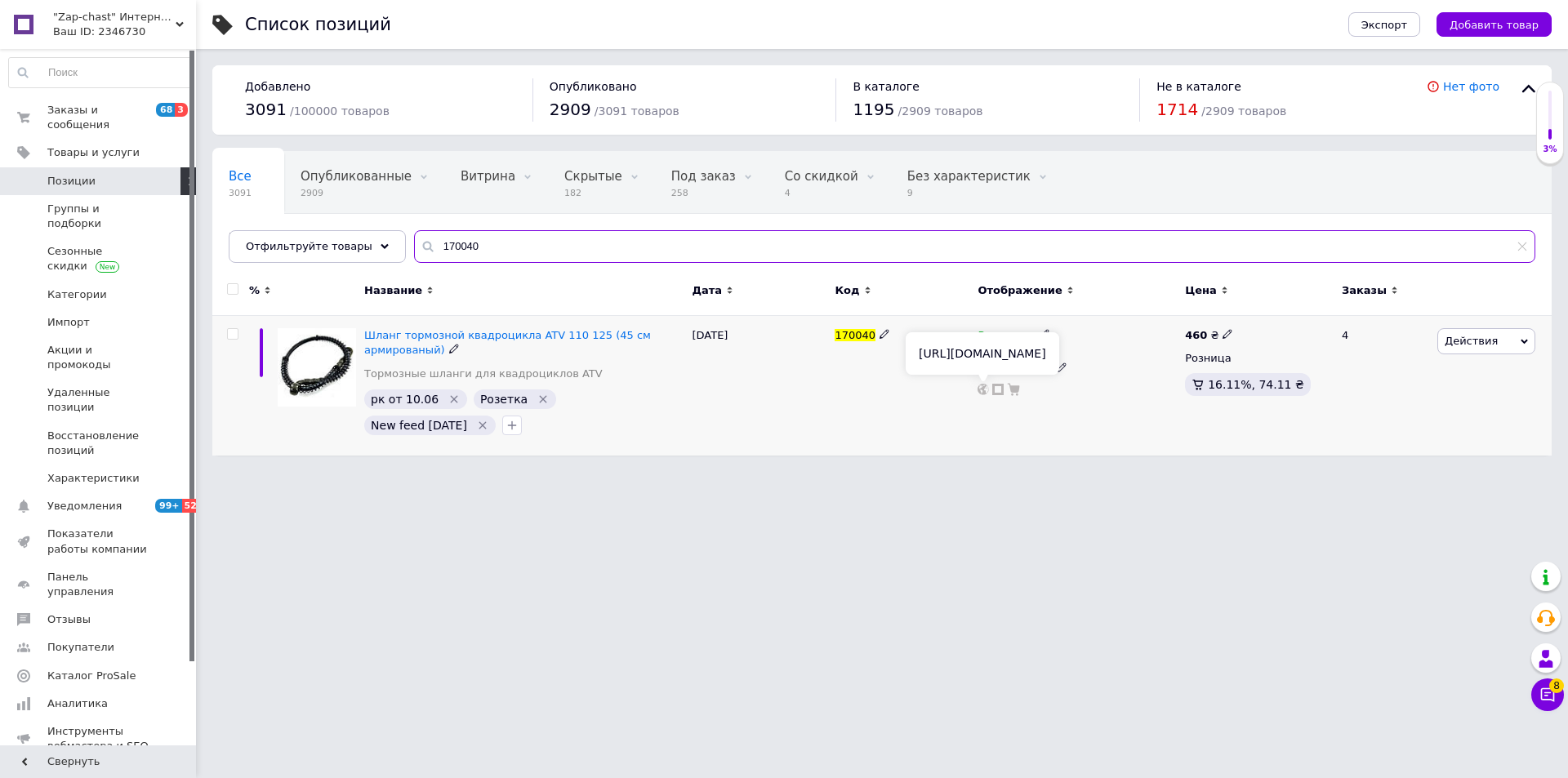
type input "170040"
click at [985, 391] on use at bounding box center [983, 389] width 11 height 11
click at [548, 250] on input "170040" at bounding box center [975, 246] width 1121 height 32
drag, startPoint x: 355, startPoint y: 212, endPoint x: 581, endPoint y: 208, distance: 226.0
click at [352, 212] on div "Все 3091 Опубликованные 2909 Удалить Редактировать Витрина 0 Удалить Редактиров…" at bounding box center [882, 207] width 1340 height 112
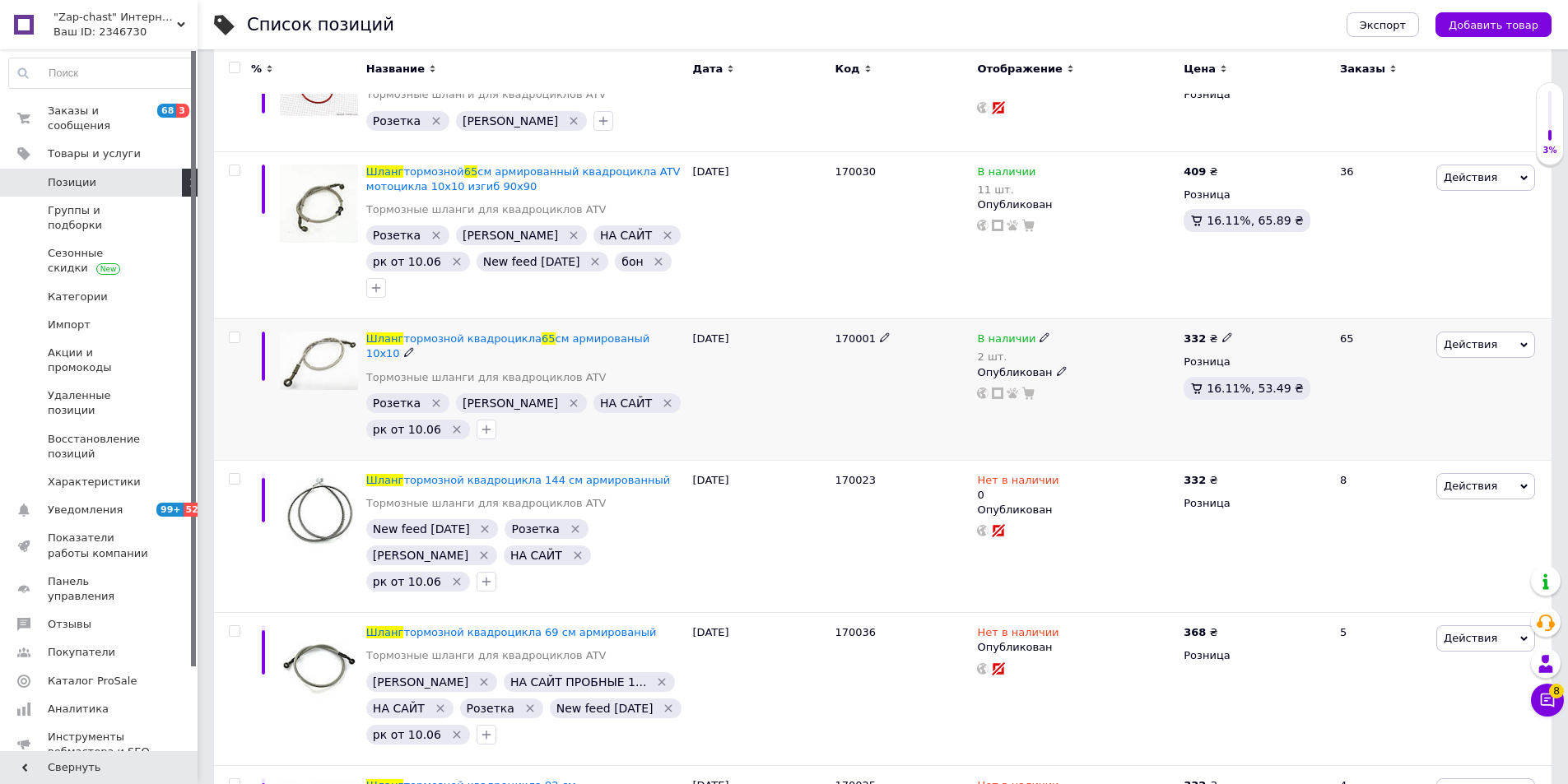
scroll to position [184, 0]
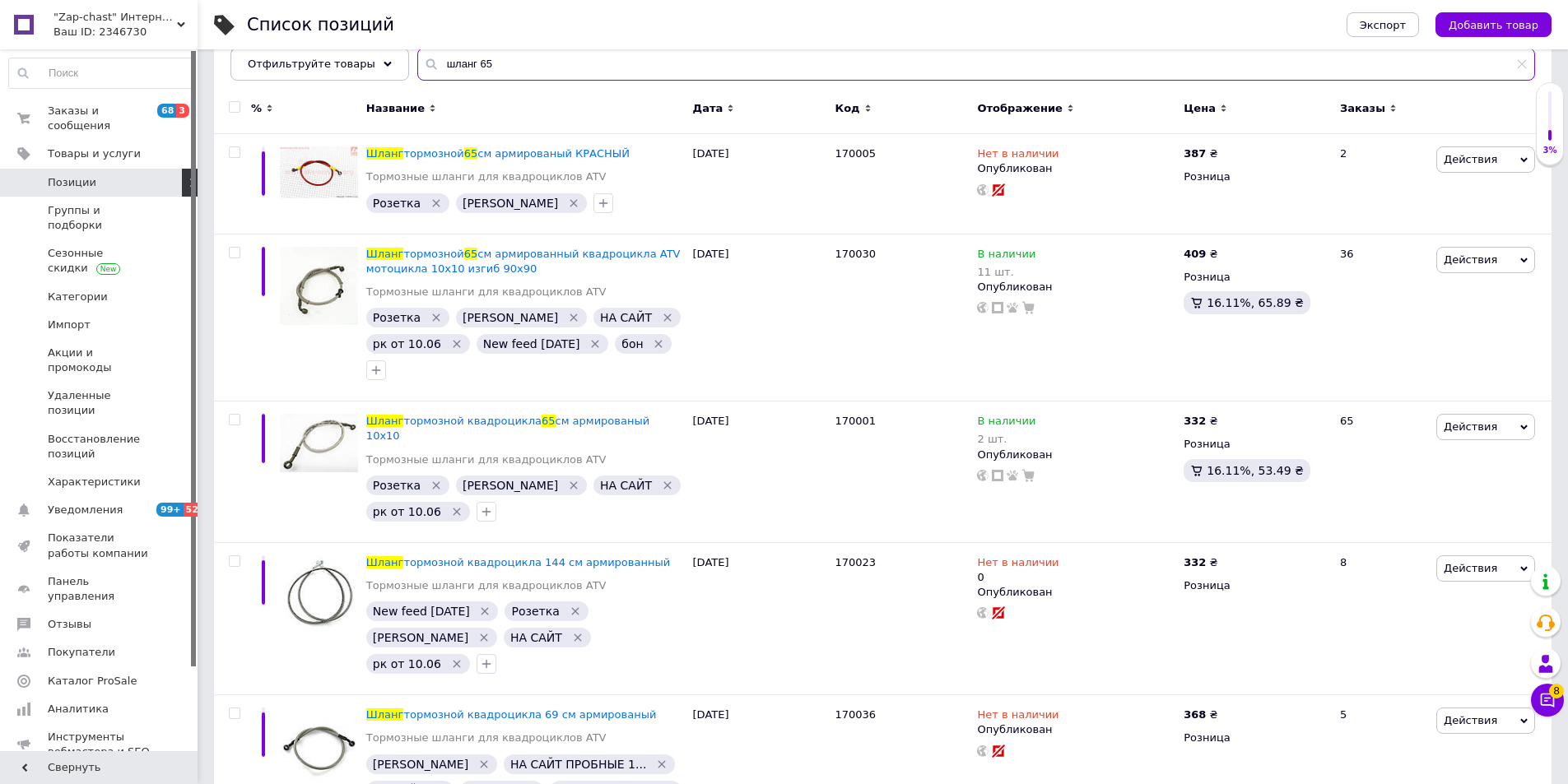
type input "шланг 65"
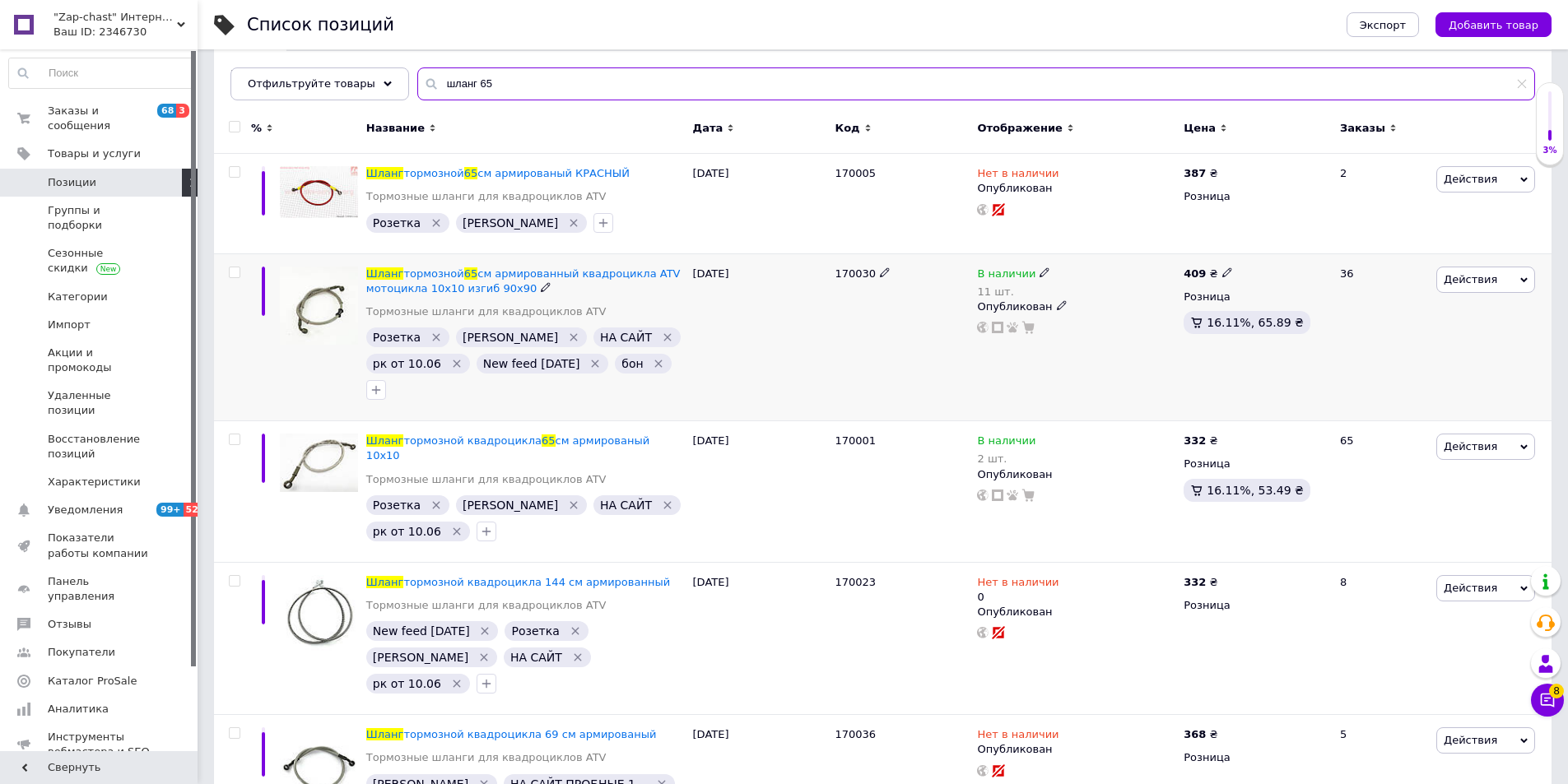
scroll to position [246, 0]
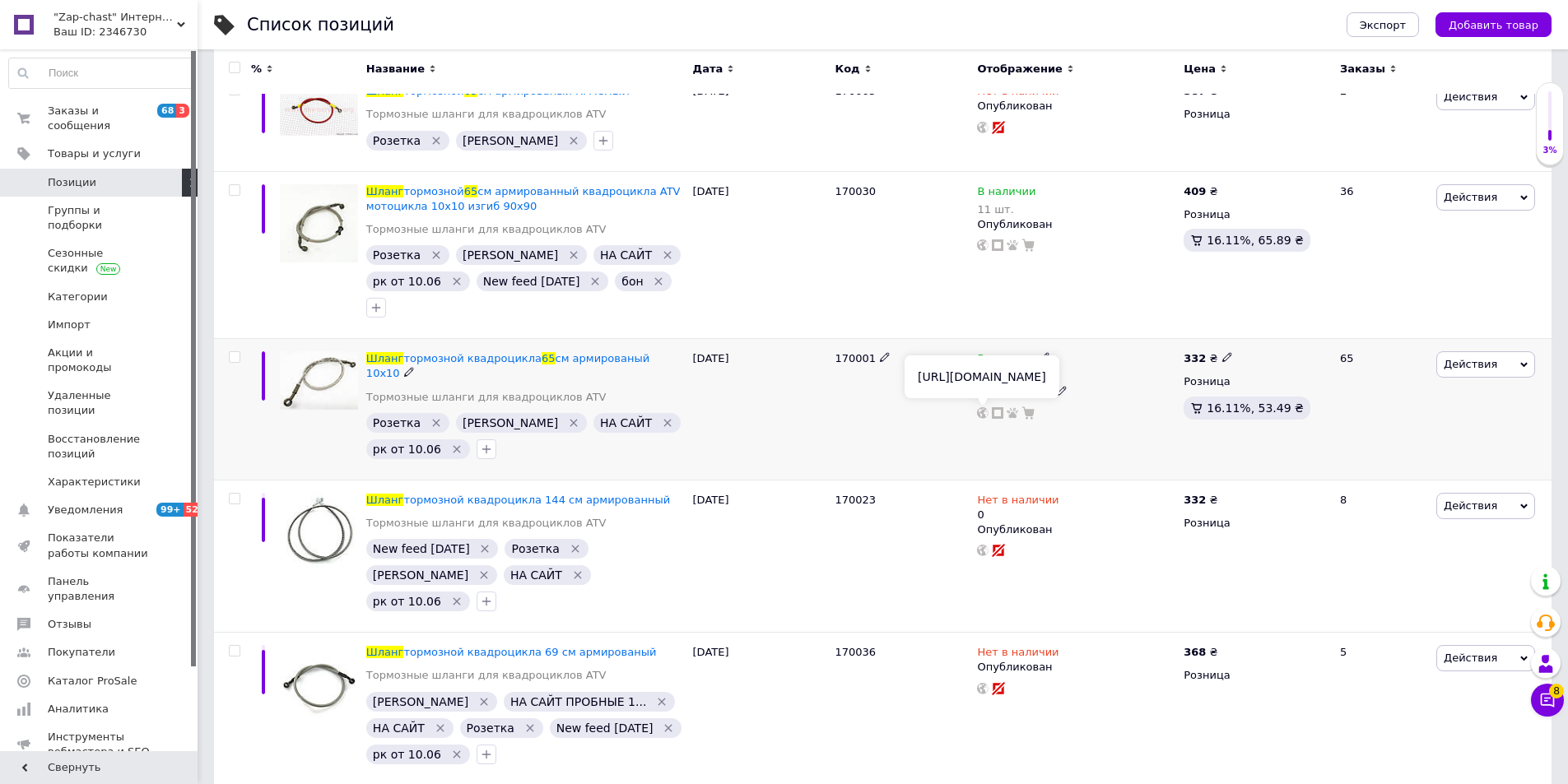
click at [984, 415] on use at bounding box center [982, 413] width 11 height 11
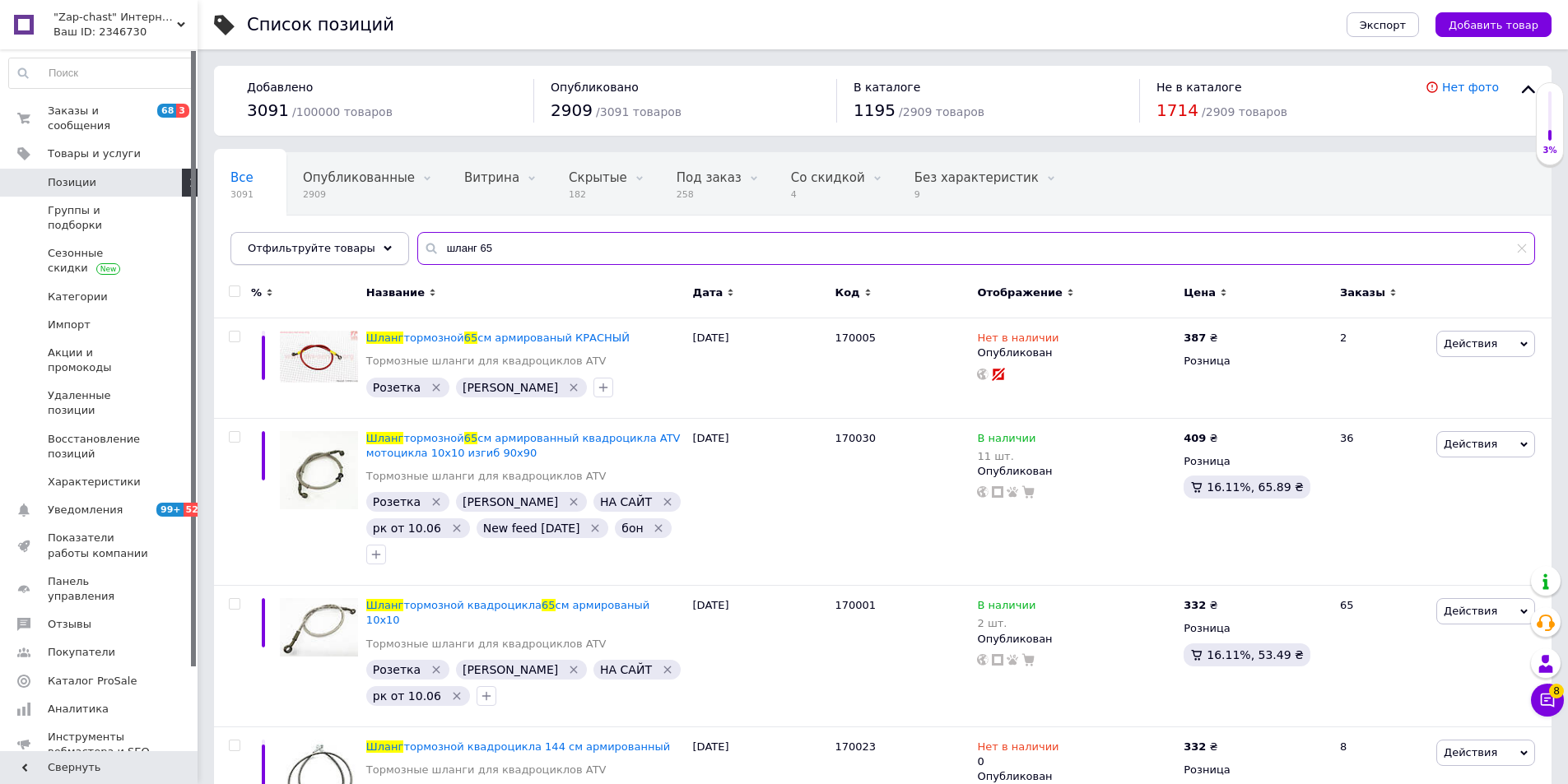
drag, startPoint x: 493, startPoint y: 252, endPoint x: 256, endPoint y: 245, distance: 237.1
click at [264, 245] on div "Отфильтруйте товары шланг 65" at bounding box center [882, 248] width 1304 height 32
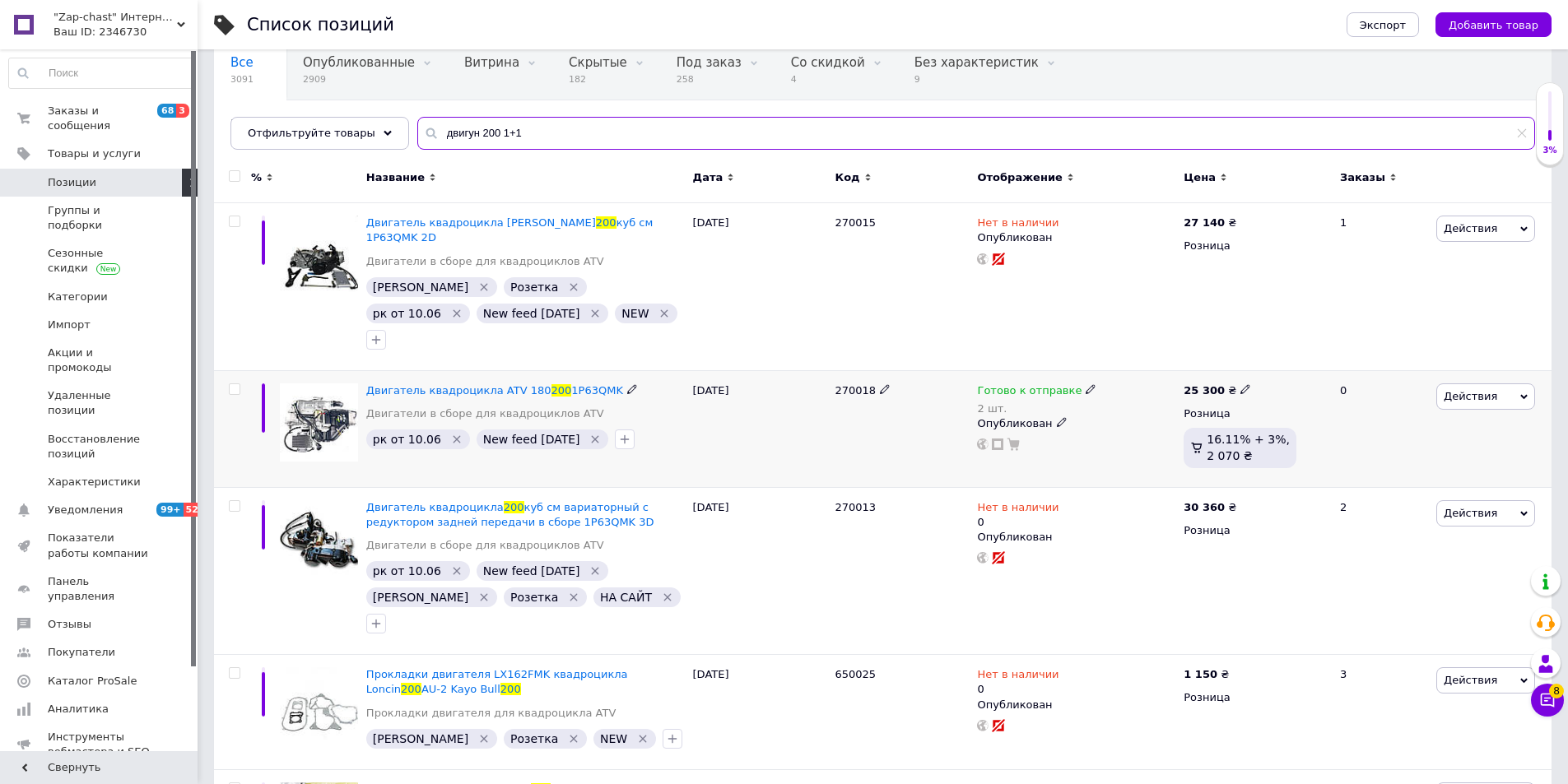
scroll to position [32, 0]
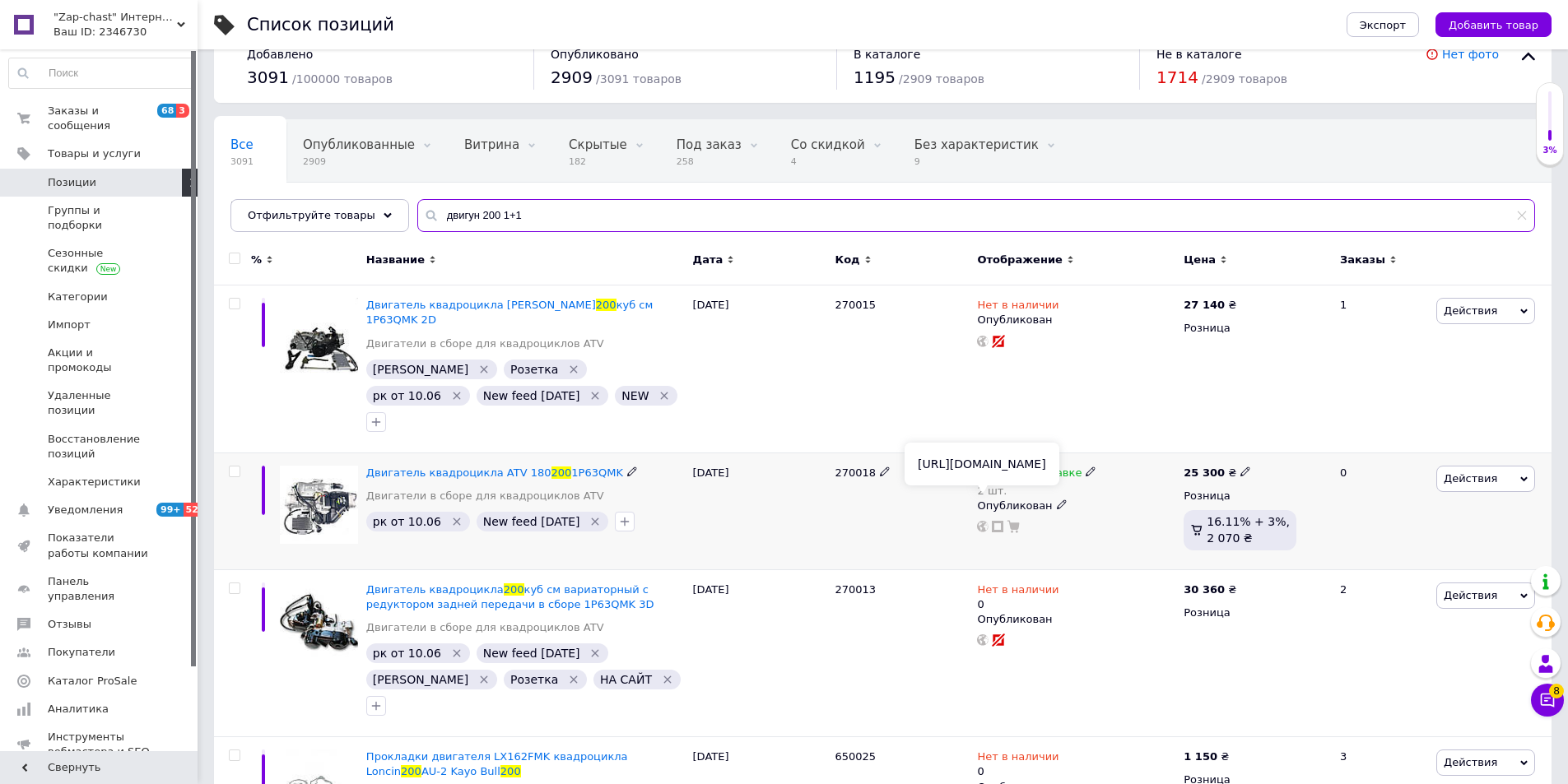
type input "двигун 200 1+1"
click at [977, 520] on icon at bounding box center [982, 526] width 11 height 11
